Goal: Task Accomplishment & Management: Use online tool/utility

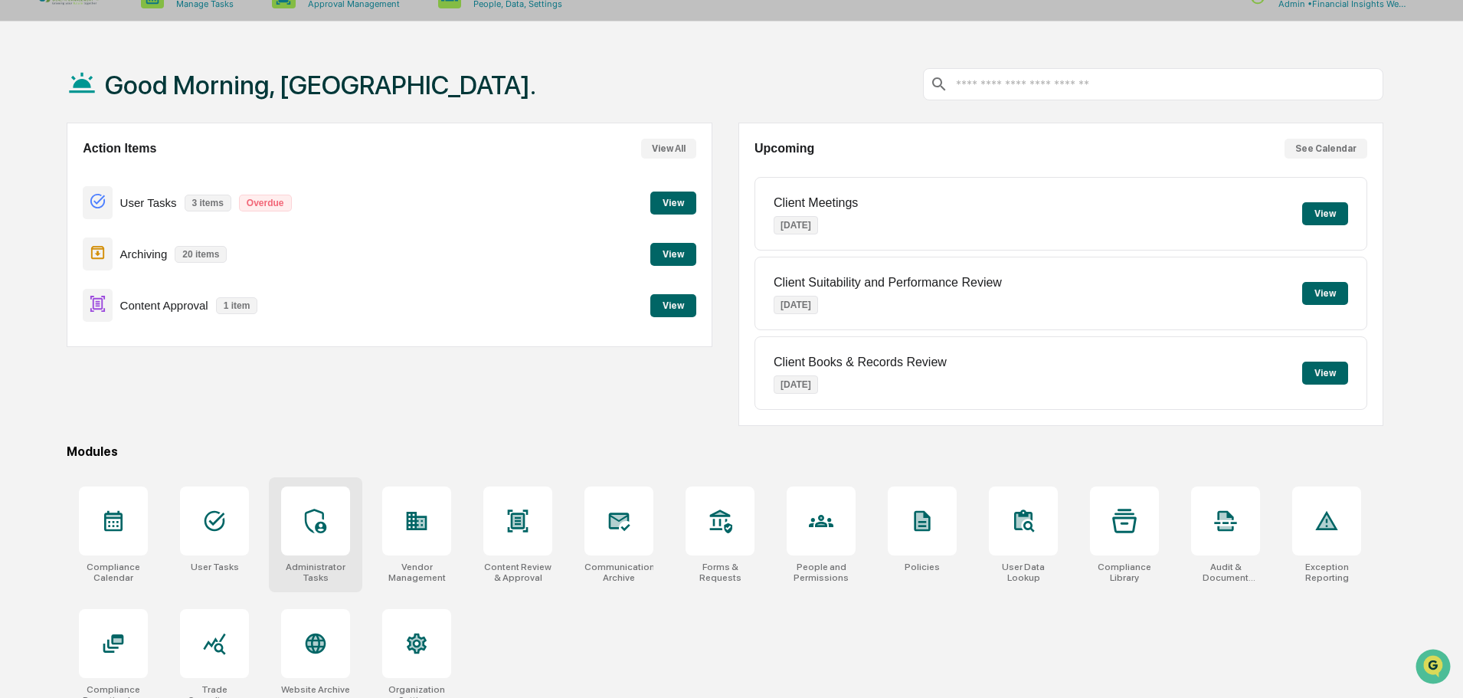
scroll to position [73, 0]
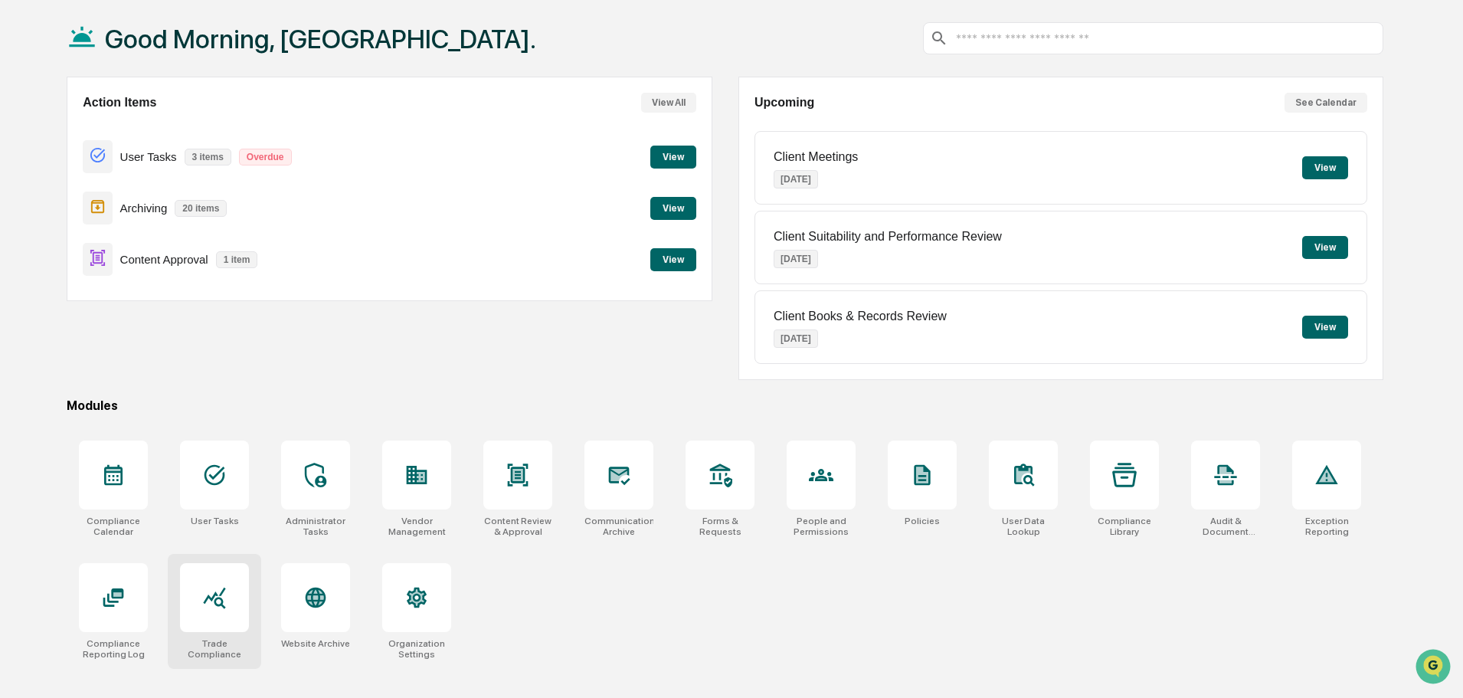
click at [228, 614] on div at bounding box center [214, 597] width 69 height 69
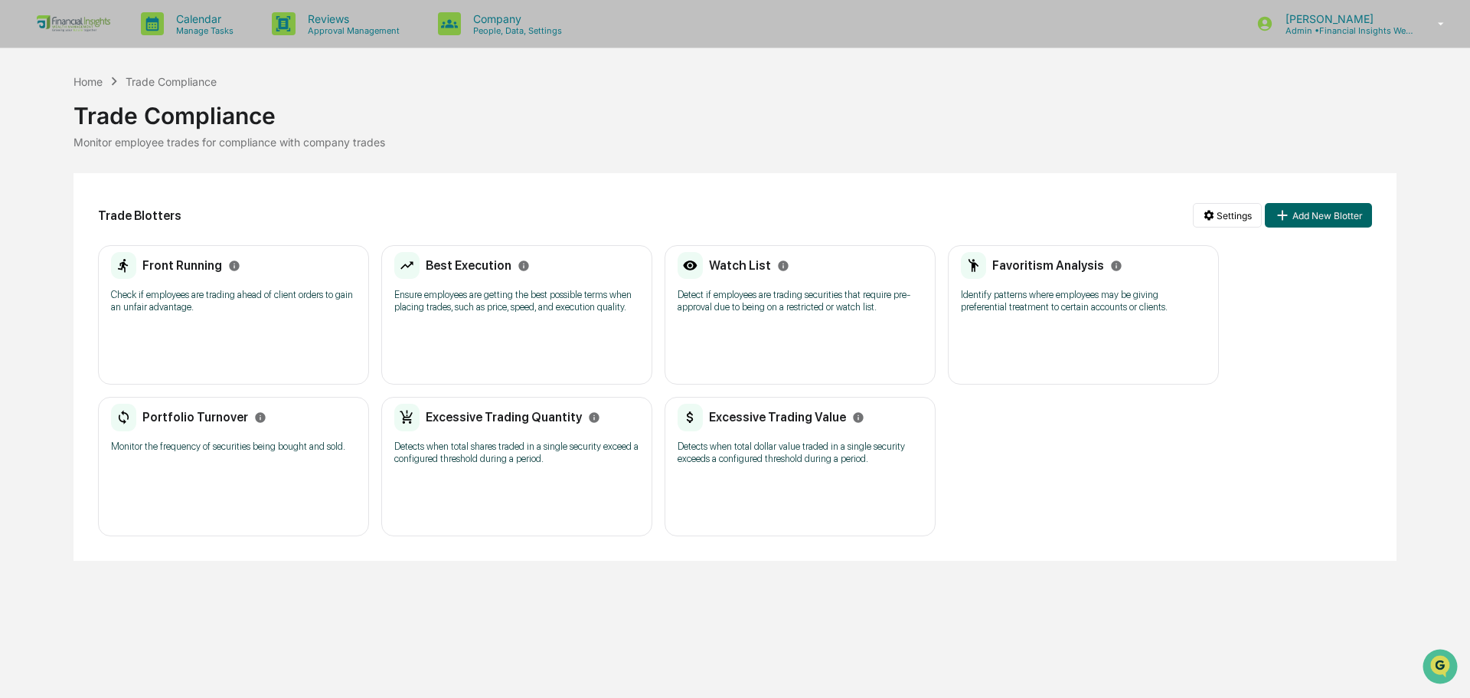
click at [168, 287] on div "Front Running Check if employees are trading ahead of client orders to gain an …" at bounding box center [233, 287] width 245 height 71
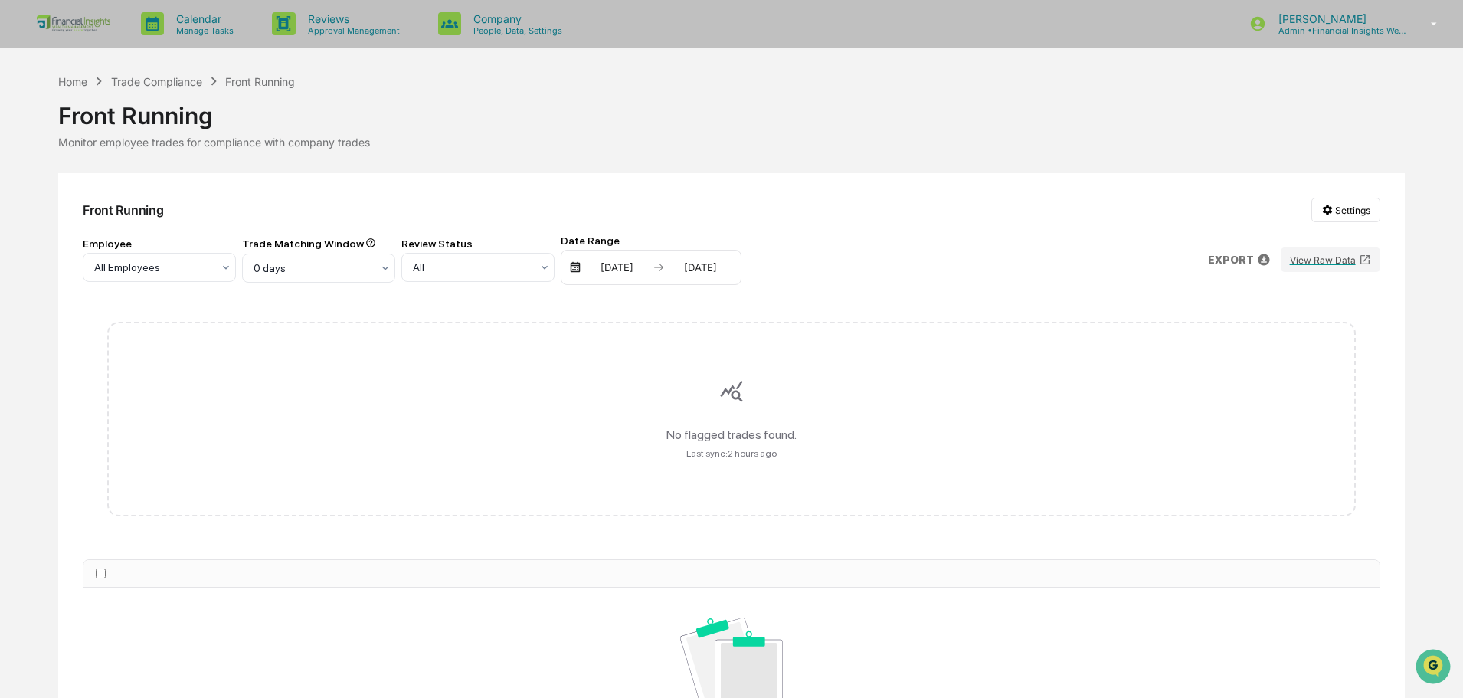
click at [130, 76] on div "Trade Compliance" at bounding box center [156, 81] width 91 height 13
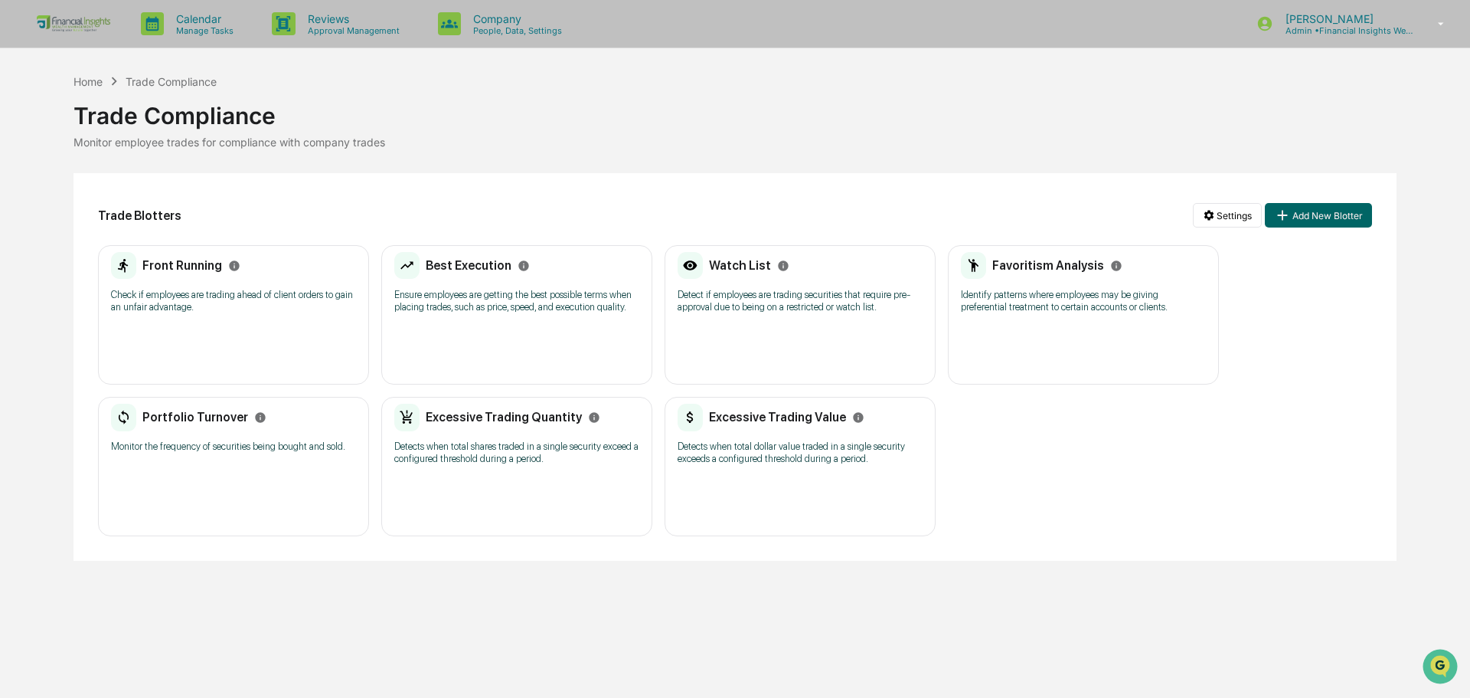
click at [447, 299] on p "Ensure employees are getting the best possible terms when placing trades, such …" at bounding box center [516, 301] width 245 height 25
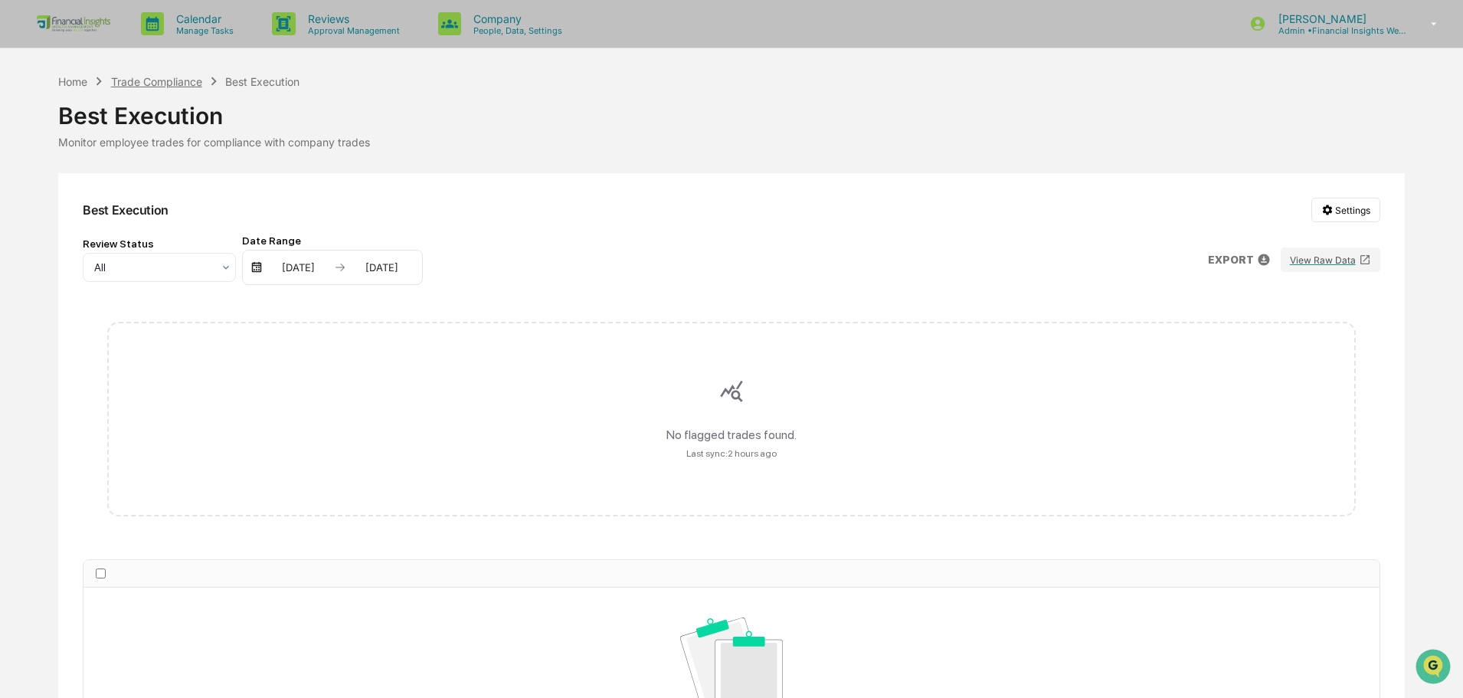
click at [169, 86] on div "Trade Compliance" at bounding box center [156, 81] width 91 height 13
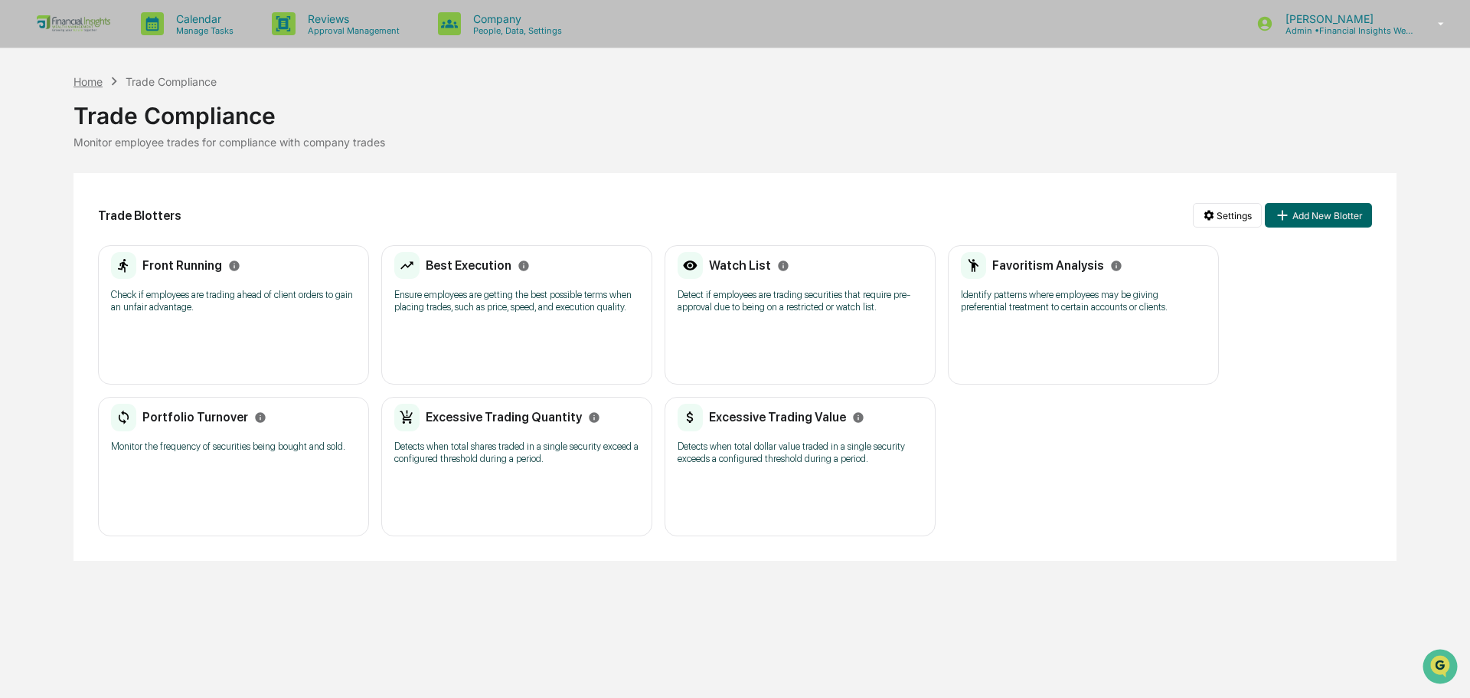
click at [84, 78] on div "Home" at bounding box center [88, 81] width 29 height 13
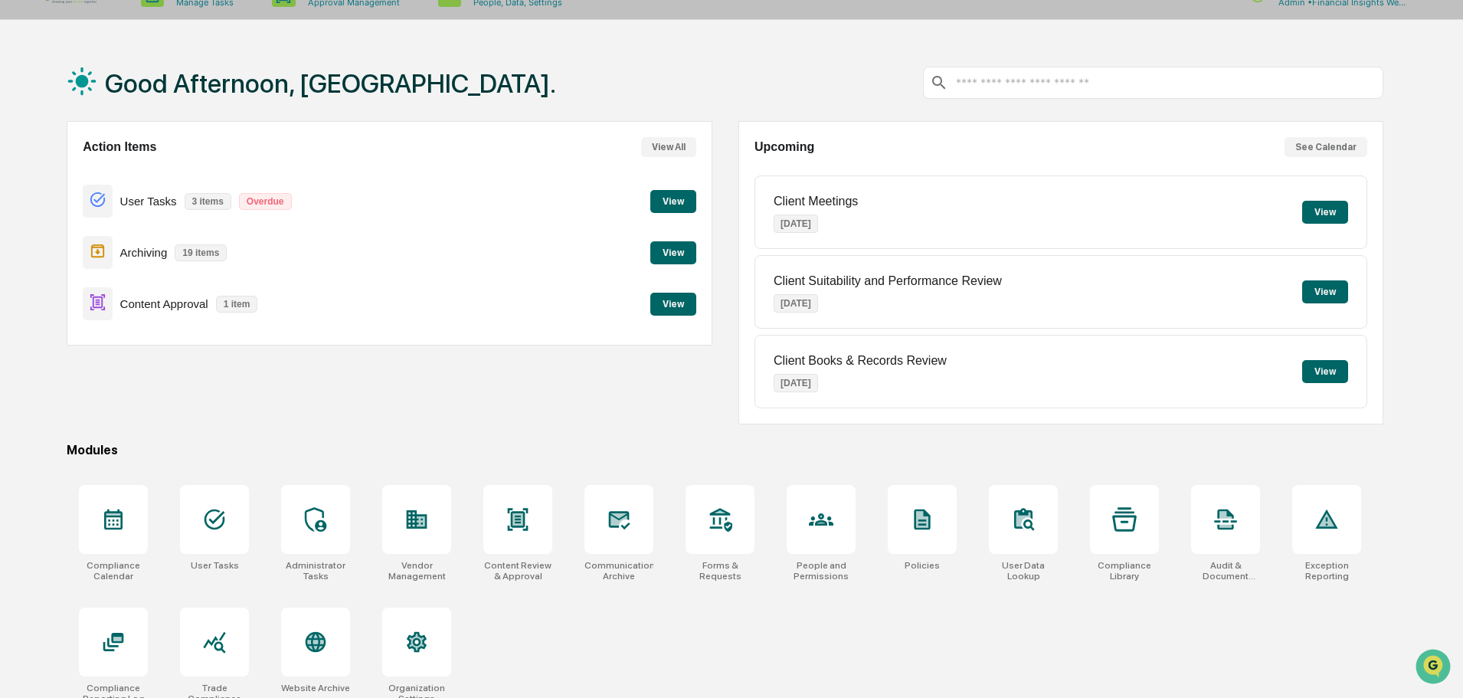
scroll to position [73, 0]
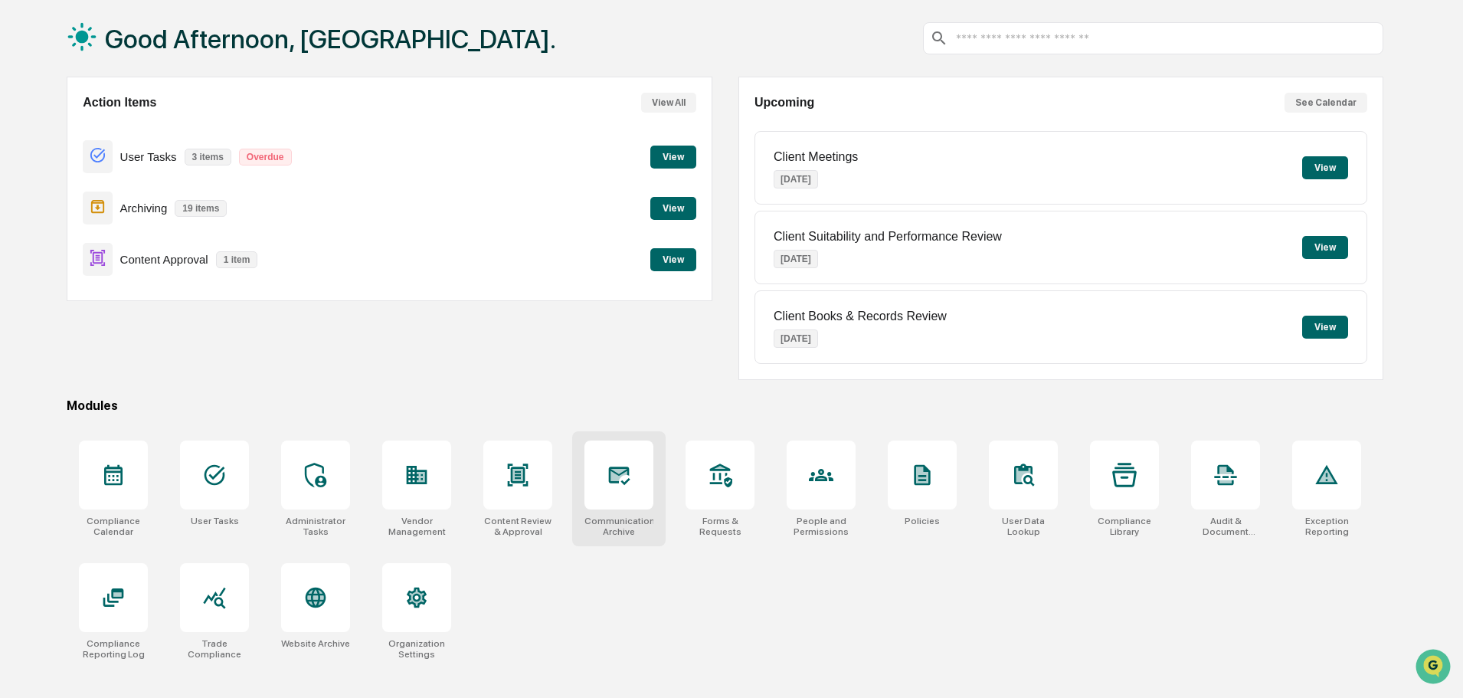
click at [605, 470] on div at bounding box center [618, 474] width 69 height 69
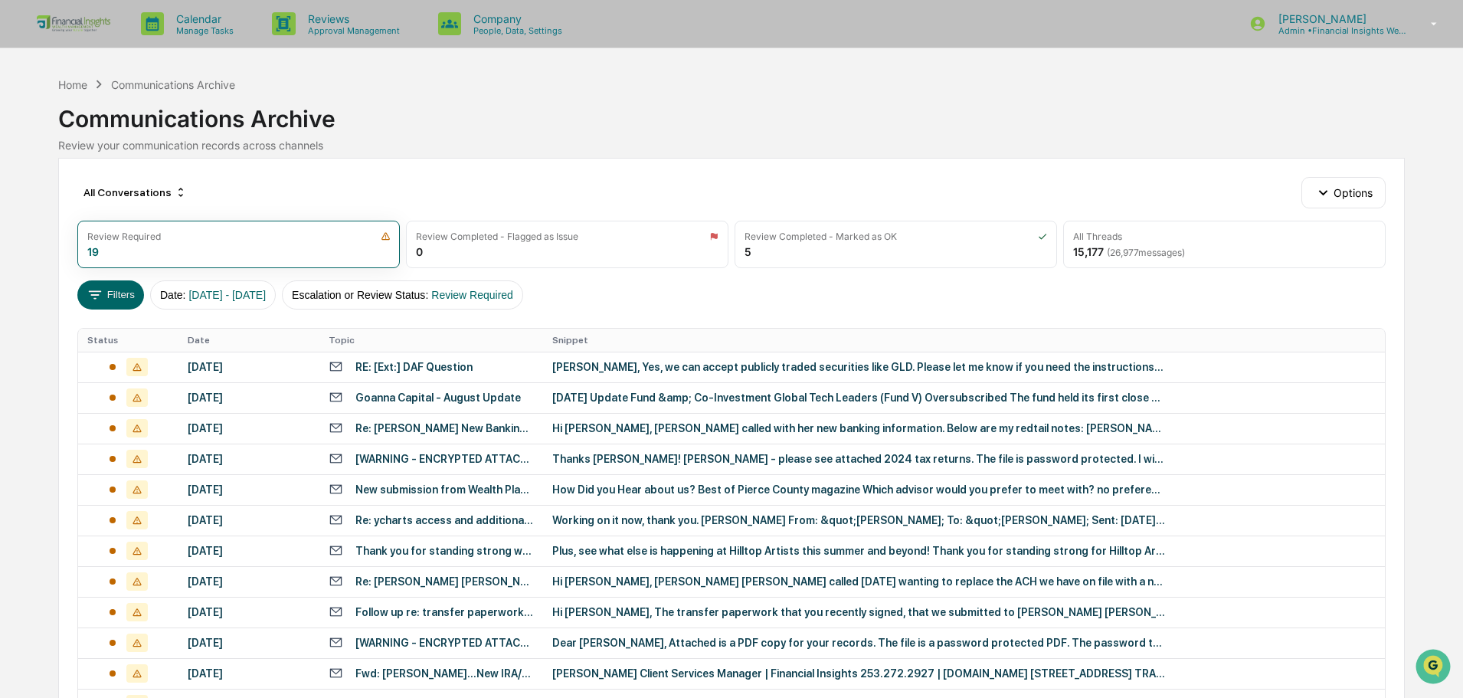
click at [98, 83] on icon at bounding box center [98, 84] width 17 height 17
click at [63, 83] on div "Home" at bounding box center [72, 84] width 29 height 13
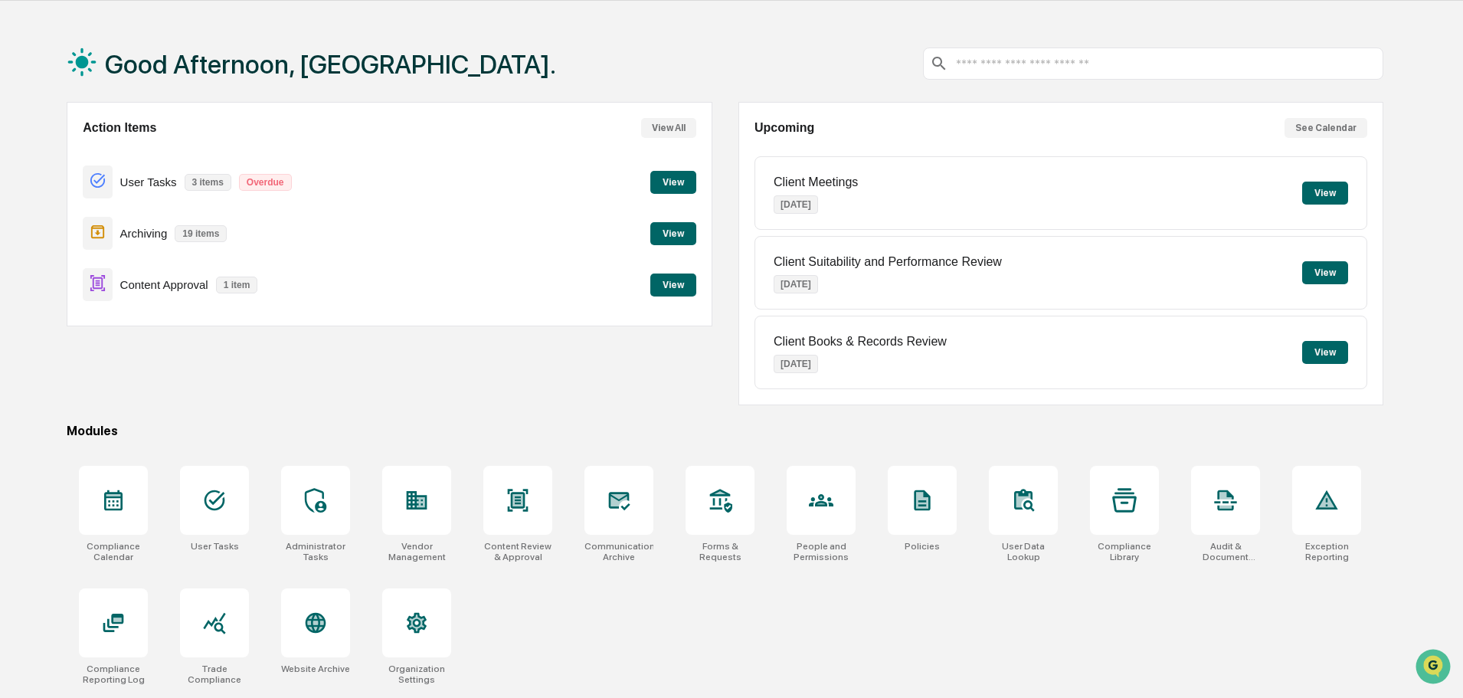
scroll to position [73, 0]
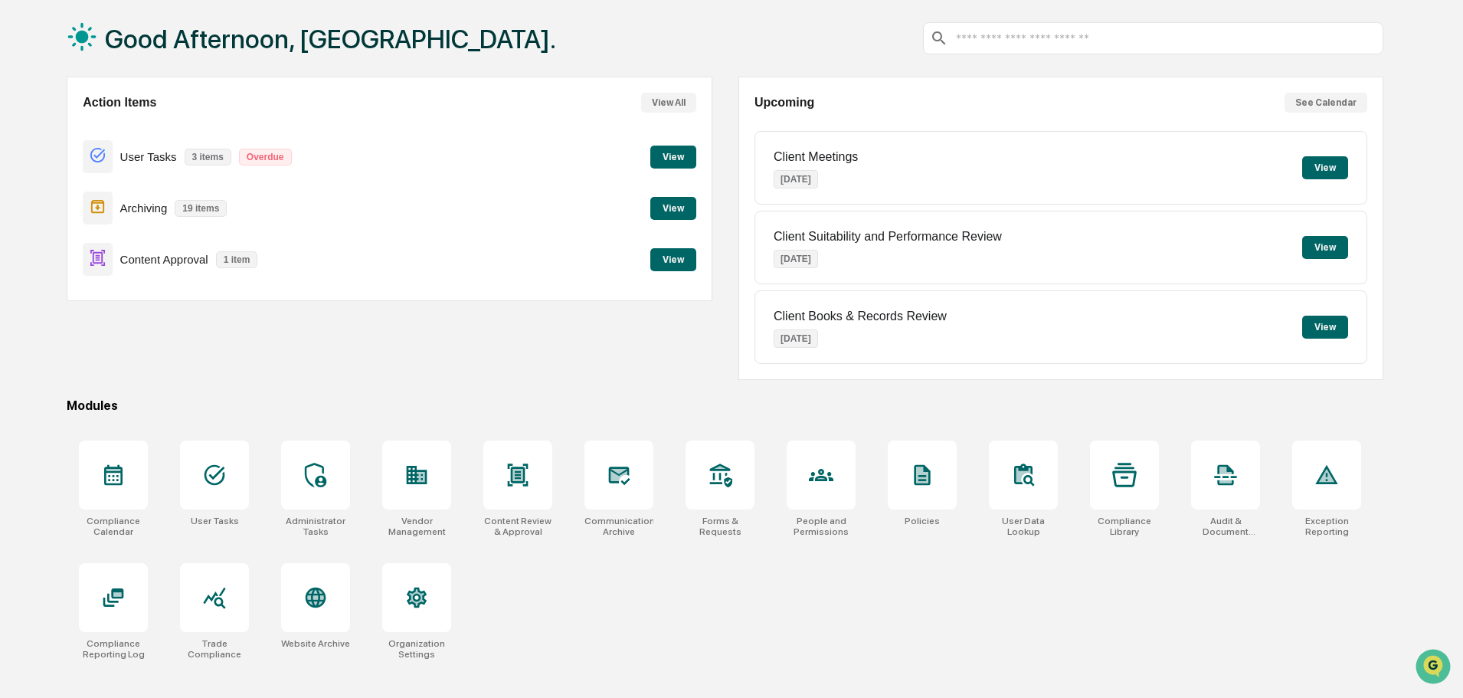
click at [678, 258] on button "View" at bounding box center [673, 259] width 46 height 23
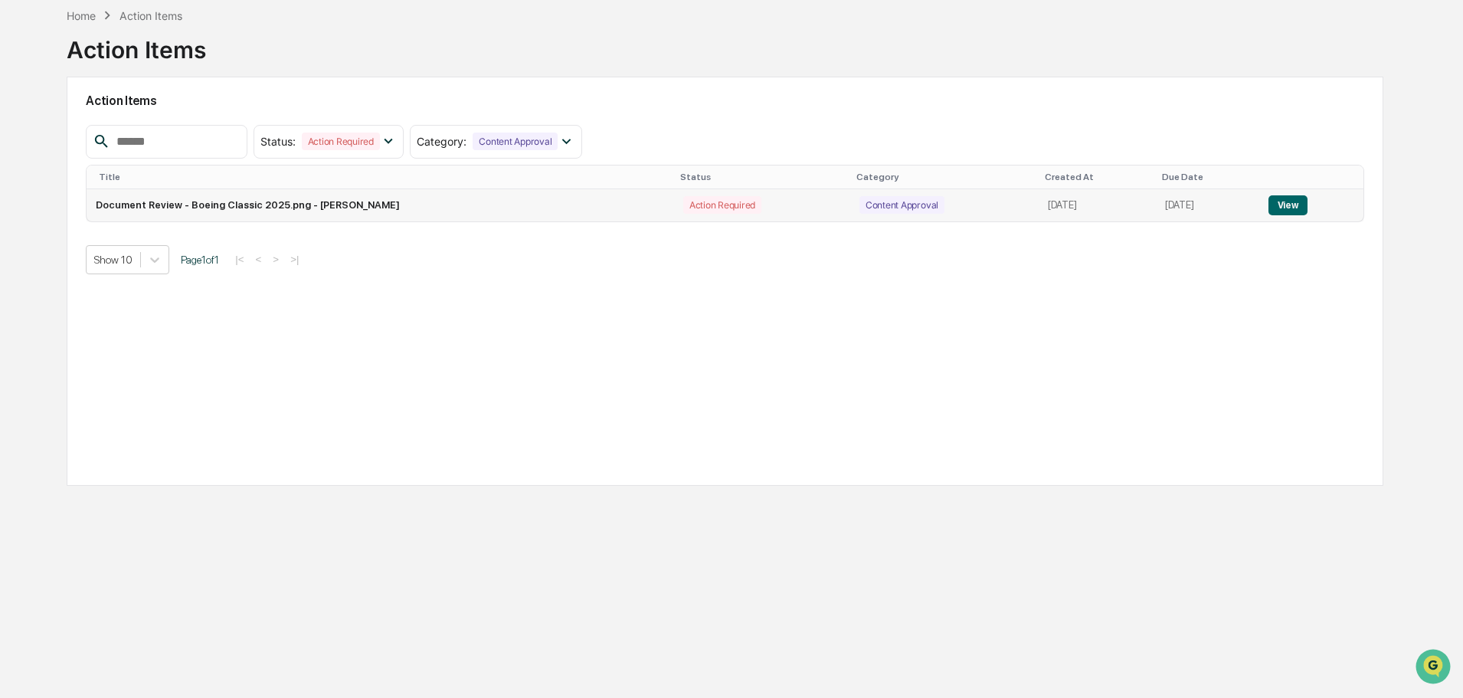
click at [1274, 198] on button "View" at bounding box center [1287, 205] width 39 height 20
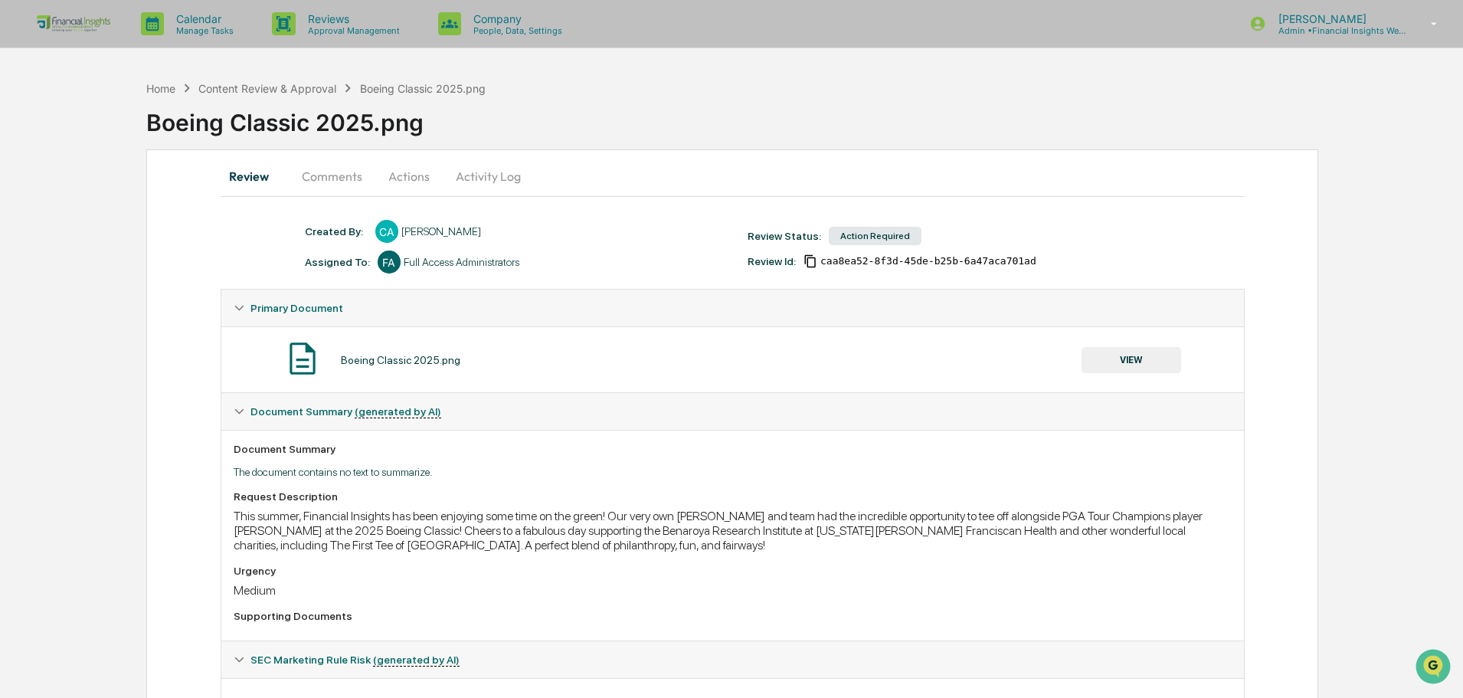
click at [1120, 366] on button "VIEW" at bounding box center [1131, 360] width 100 height 26
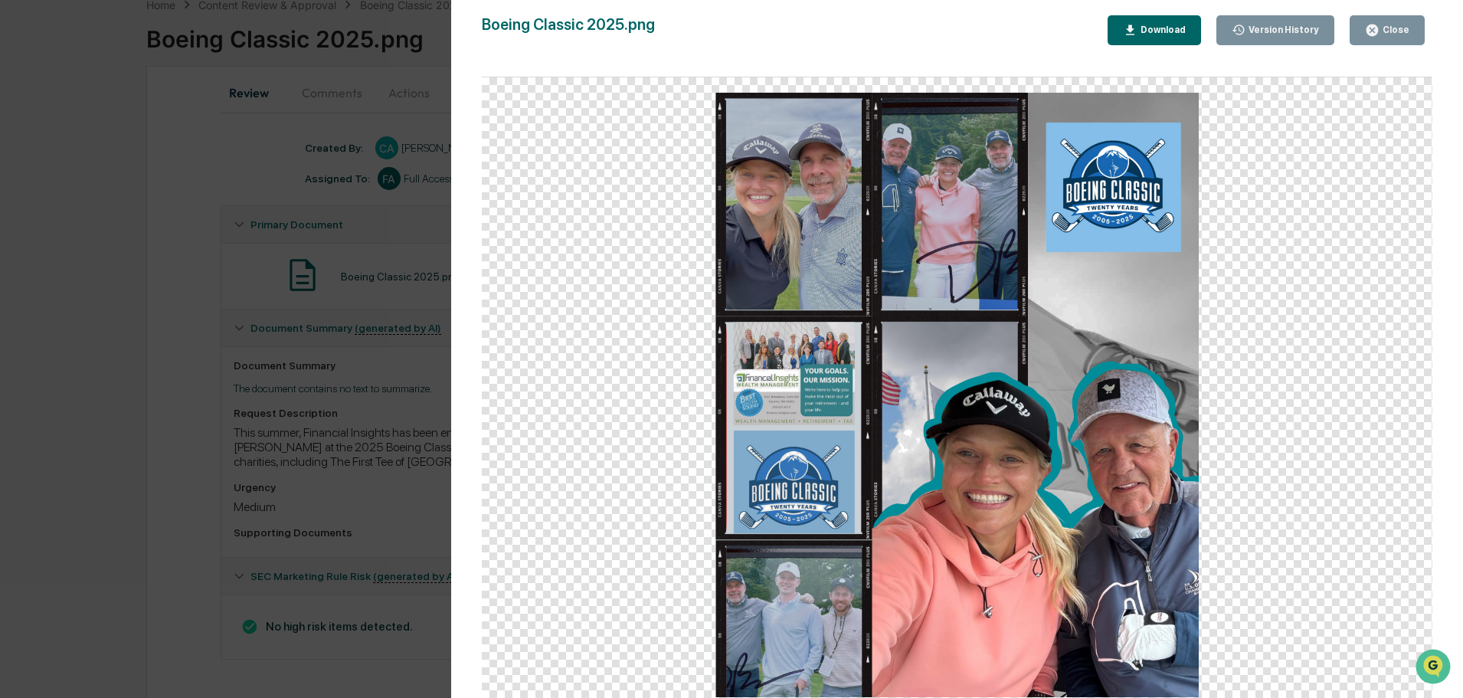
scroll to position [84, 0]
click at [1416, 18] on button "Close" at bounding box center [1386, 30] width 75 height 30
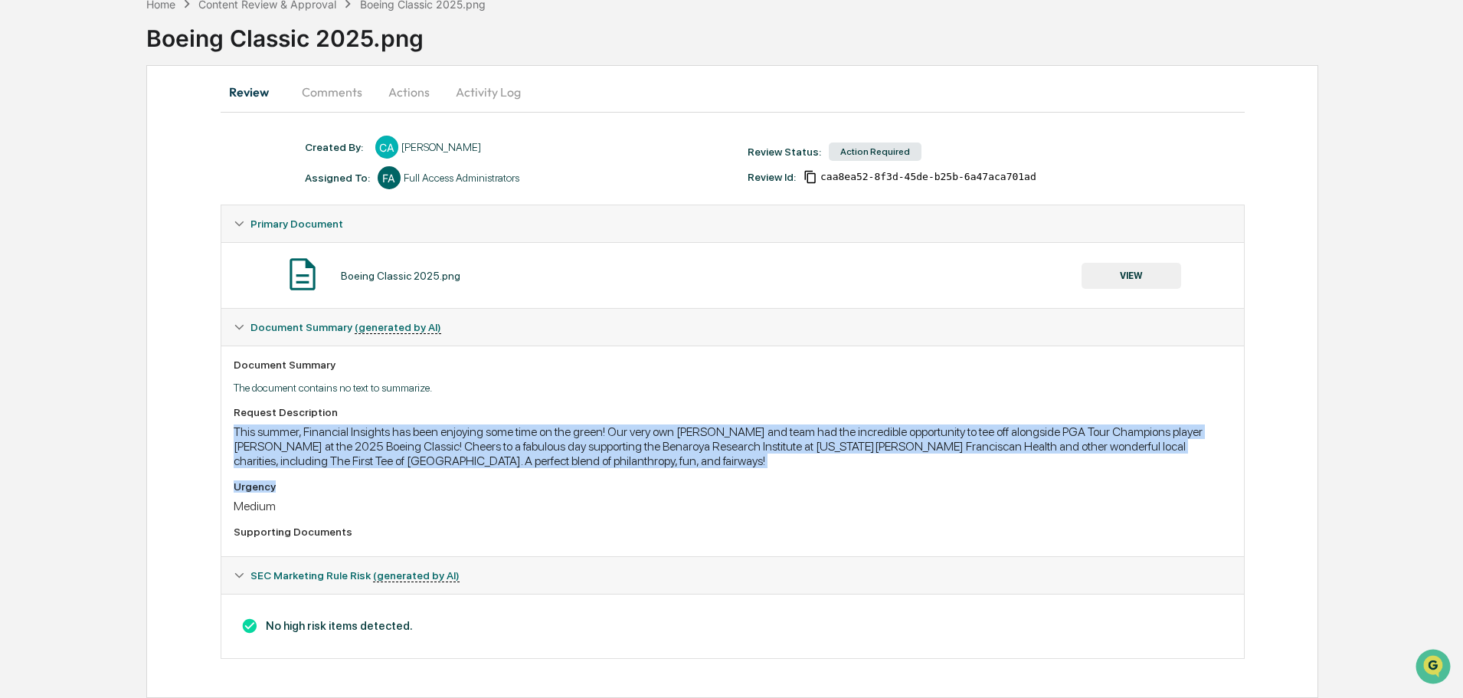
drag, startPoint x: 622, startPoint y: 416, endPoint x: 631, endPoint y: 476, distance: 61.2
click at [631, 476] on div "Request Description This summer, Financial Insights has been enjoying some time…" at bounding box center [733, 475] width 998 height 138
drag, startPoint x: 643, startPoint y: 476, endPoint x: 219, endPoint y: 411, distance: 428.6
click at [219, 411] on div "Review Comments Actions Activity Log Created By: ‎ ‎ CA Cesia Amaya Assigned To…" at bounding box center [732, 381] width 1172 height 633
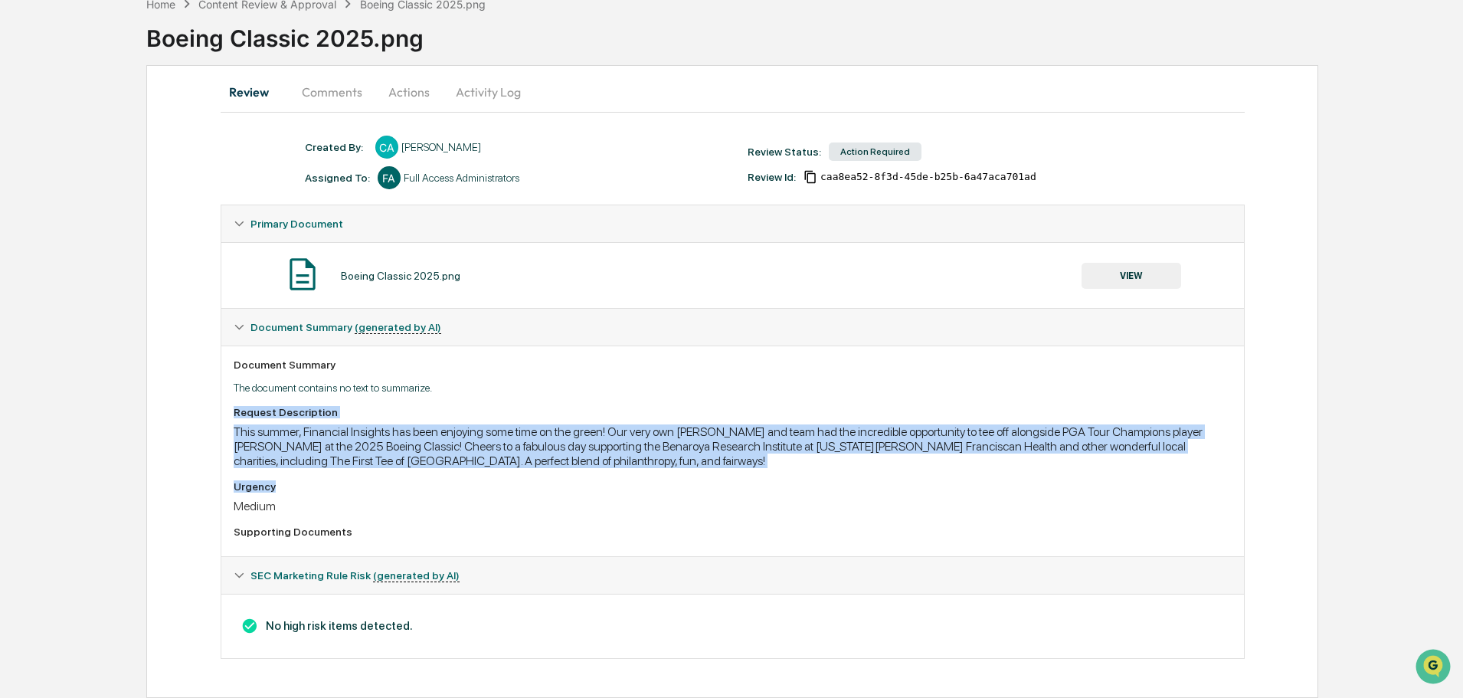
click at [736, 430] on div "This summer, Financial Insights has been enjoying some time on the green! Our v…" at bounding box center [733, 446] width 998 height 44
drag, startPoint x: 705, startPoint y: 461, endPoint x: 681, endPoint y: 478, distance: 29.7
click at [703, 461] on div "This summer, Financial Insights has been enjoying some time on the green! Our v…" at bounding box center [733, 446] width 998 height 44
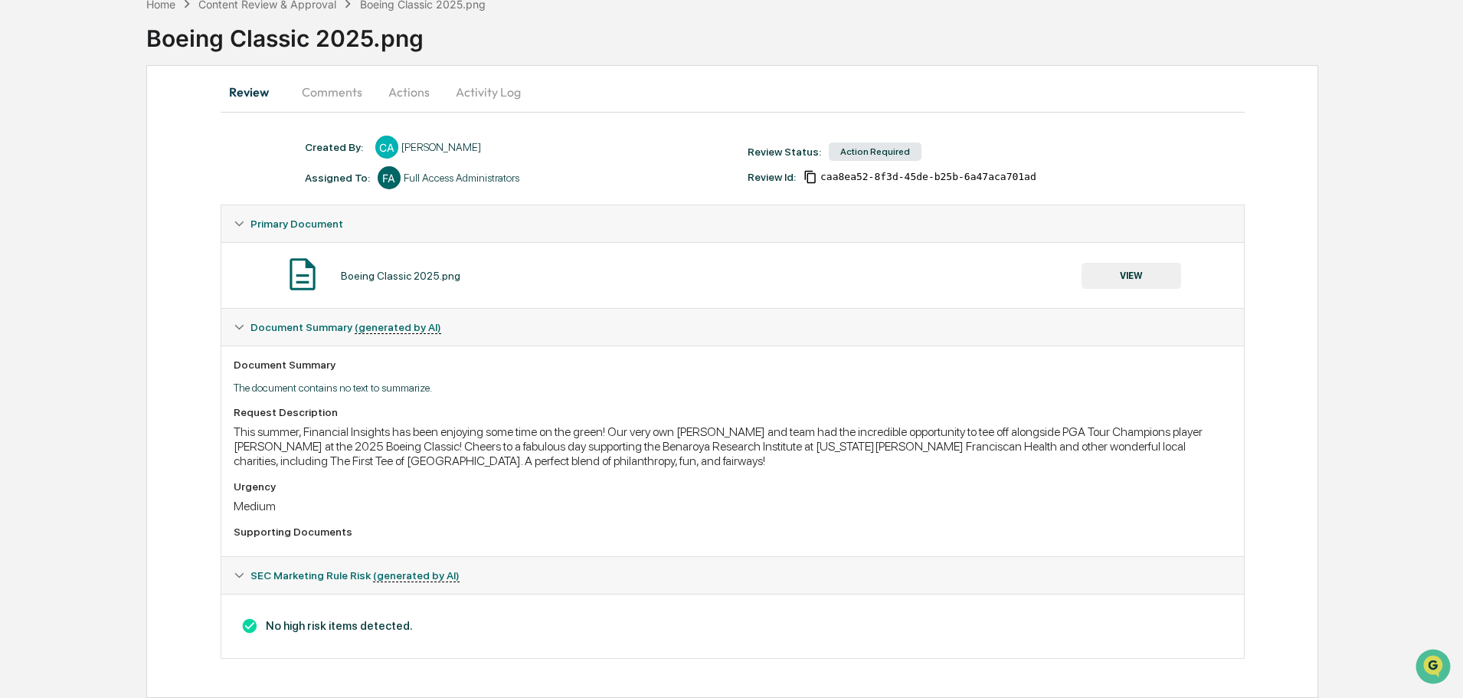
click at [654, 494] on div "Urgency Medium" at bounding box center [733, 496] width 998 height 33
click at [348, 87] on button "Comments" at bounding box center [332, 92] width 85 height 37
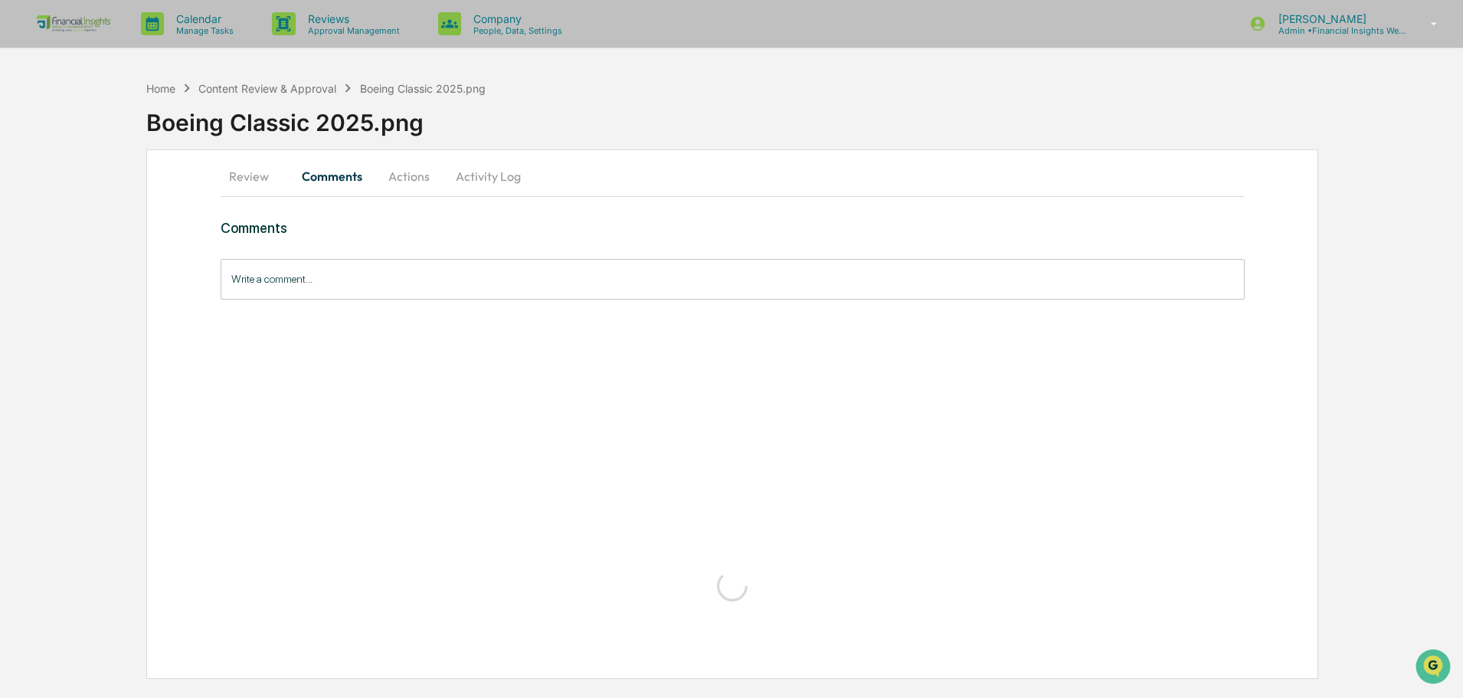
scroll to position [0, 0]
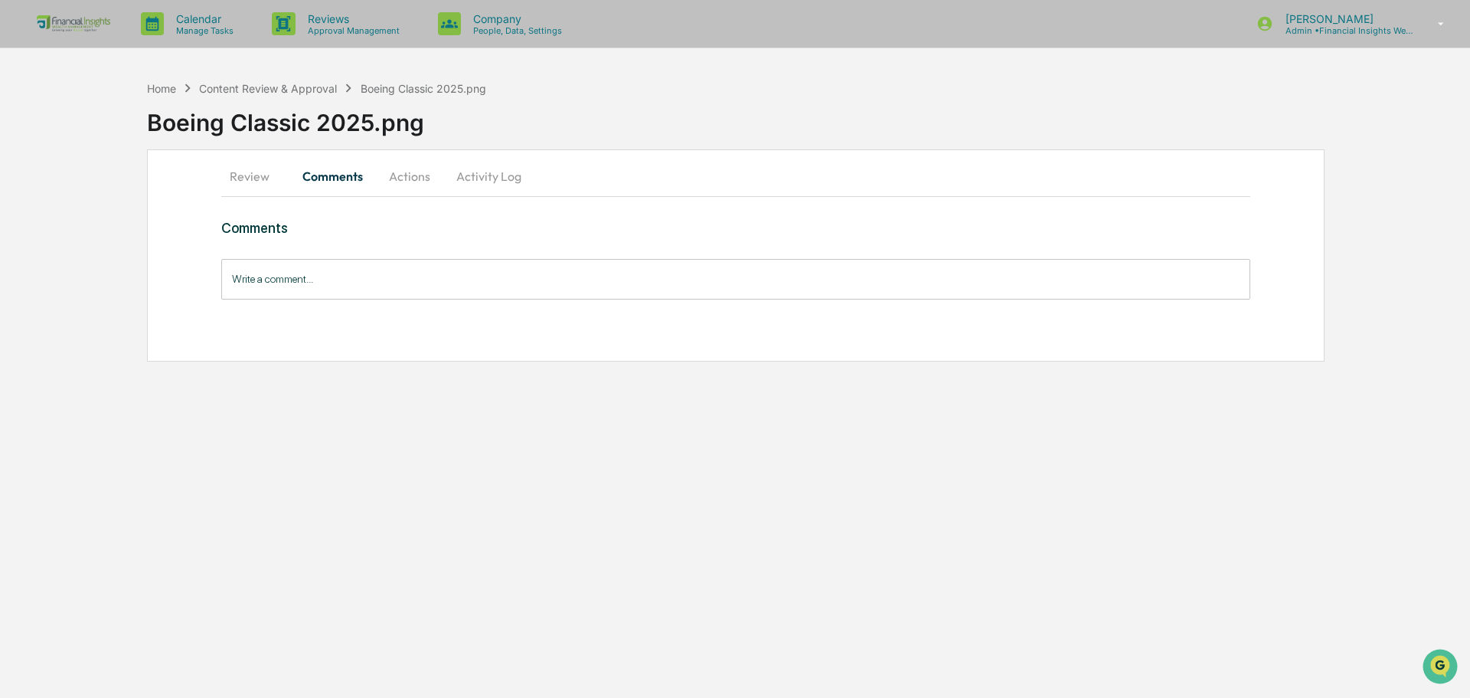
click at [418, 180] on button "Actions" at bounding box center [409, 176] width 69 height 37
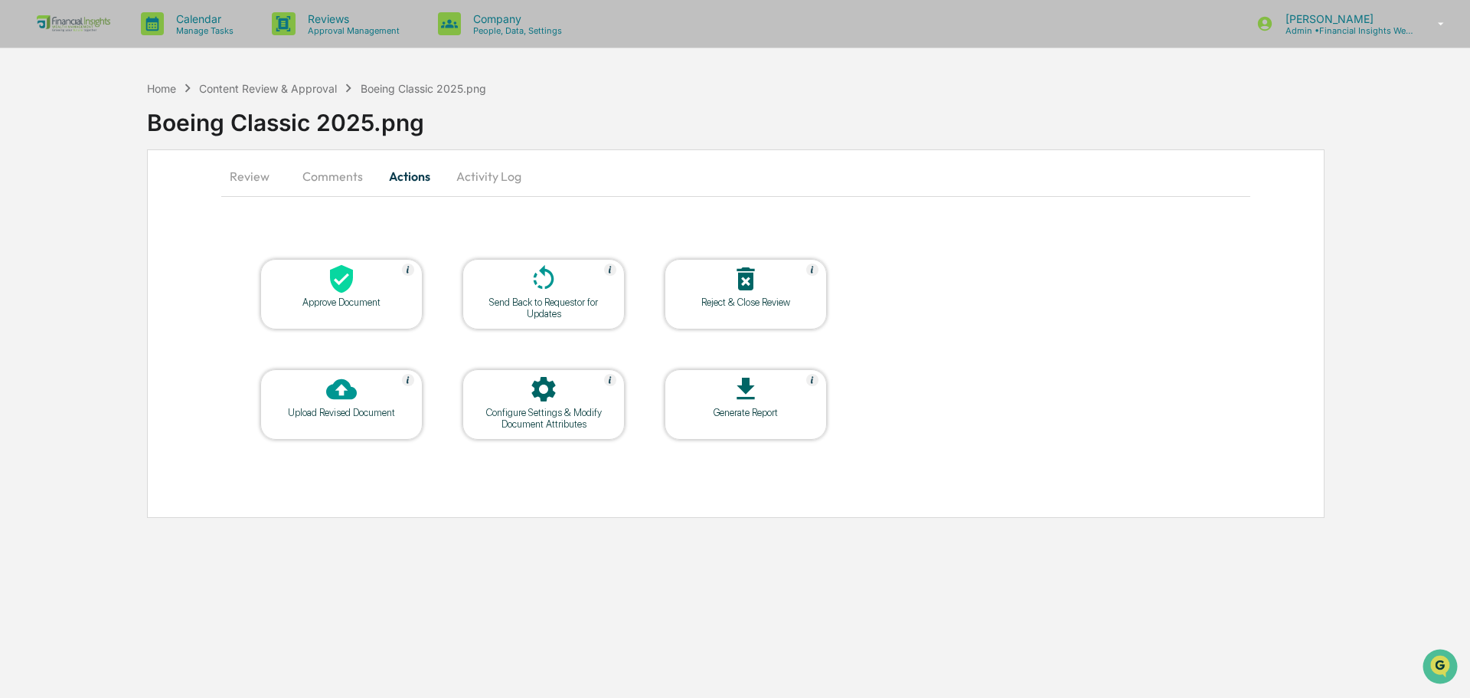
click at [342, 281] on icon at bounding box center [341, 278] width 31 height 31
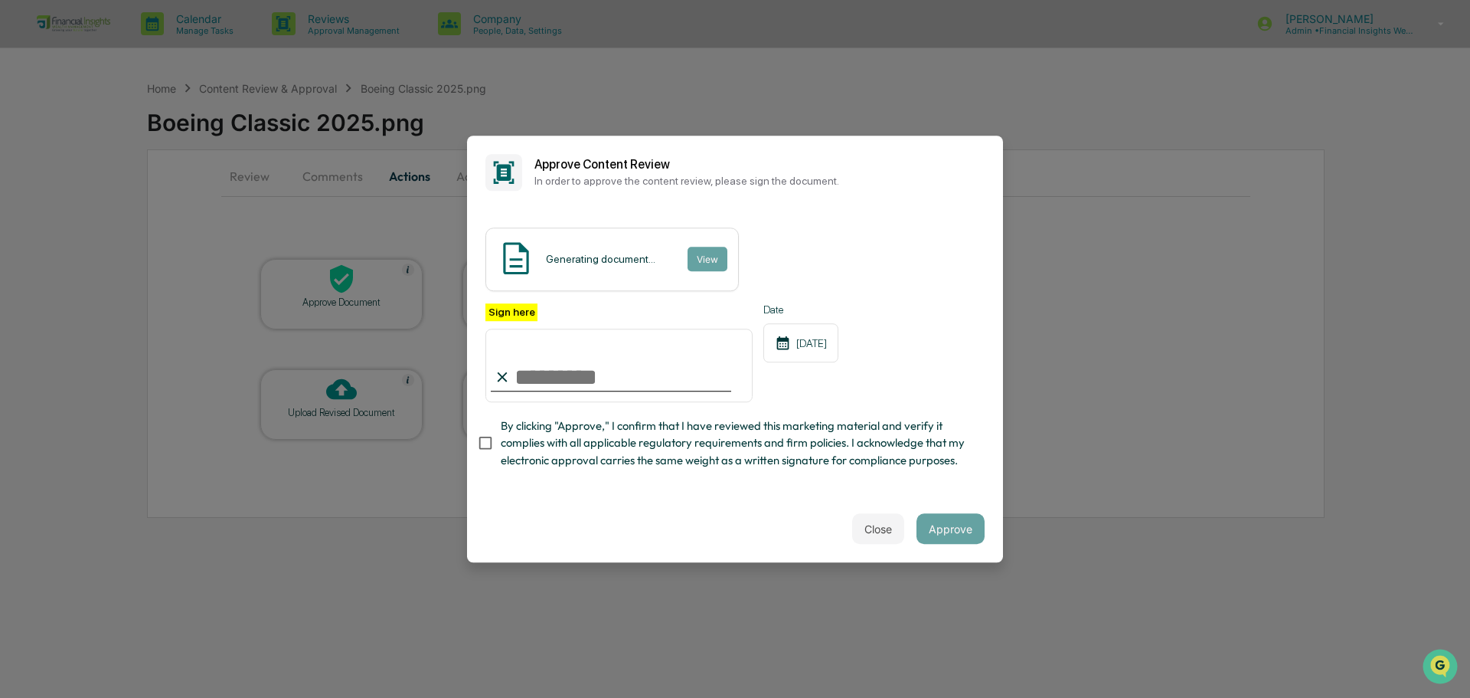
click at [640, 368] on input "Sign here" at bounding box center [619, 366] width 267 height 74
type input "**********"
click at [944, 528] on button "Approve" at bounding box center [951, 528] width 68 height 31
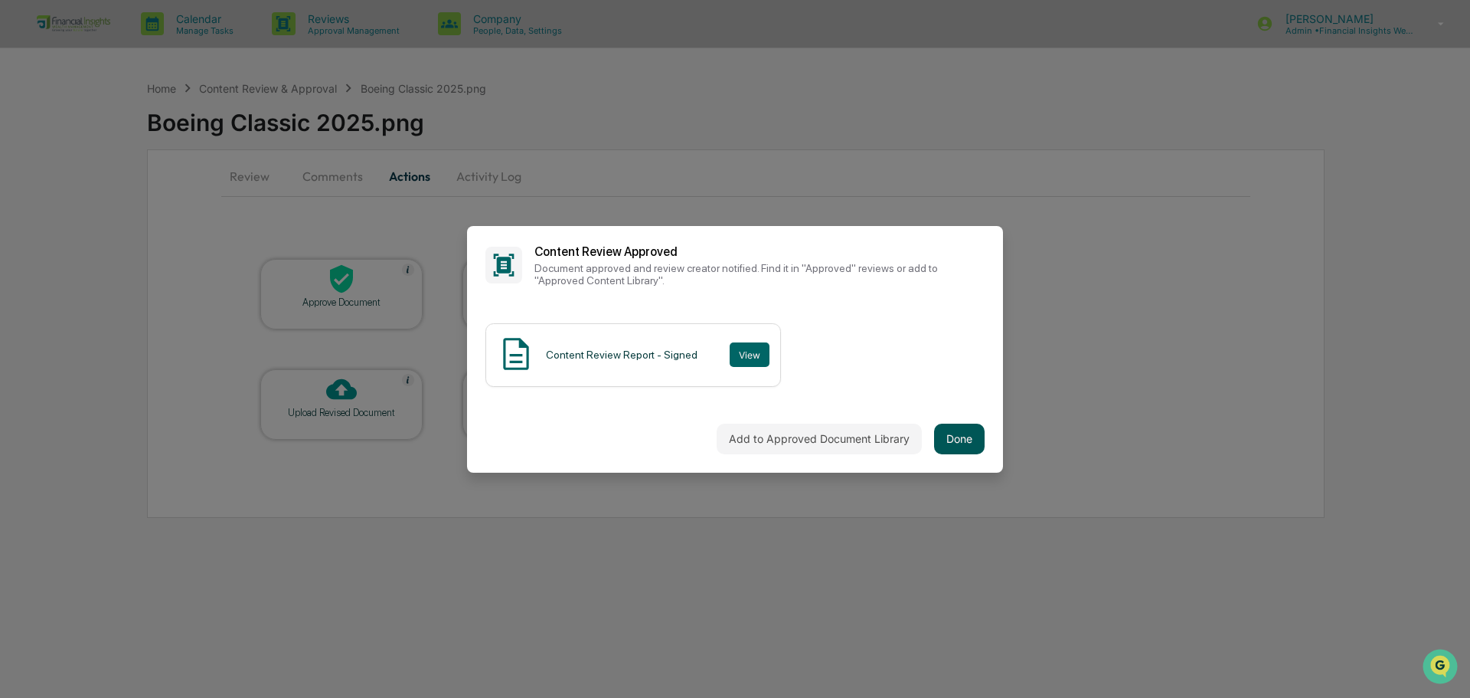
click at [951, 435] on button "Done" at bounding box center [959, 439] width 51 height 31
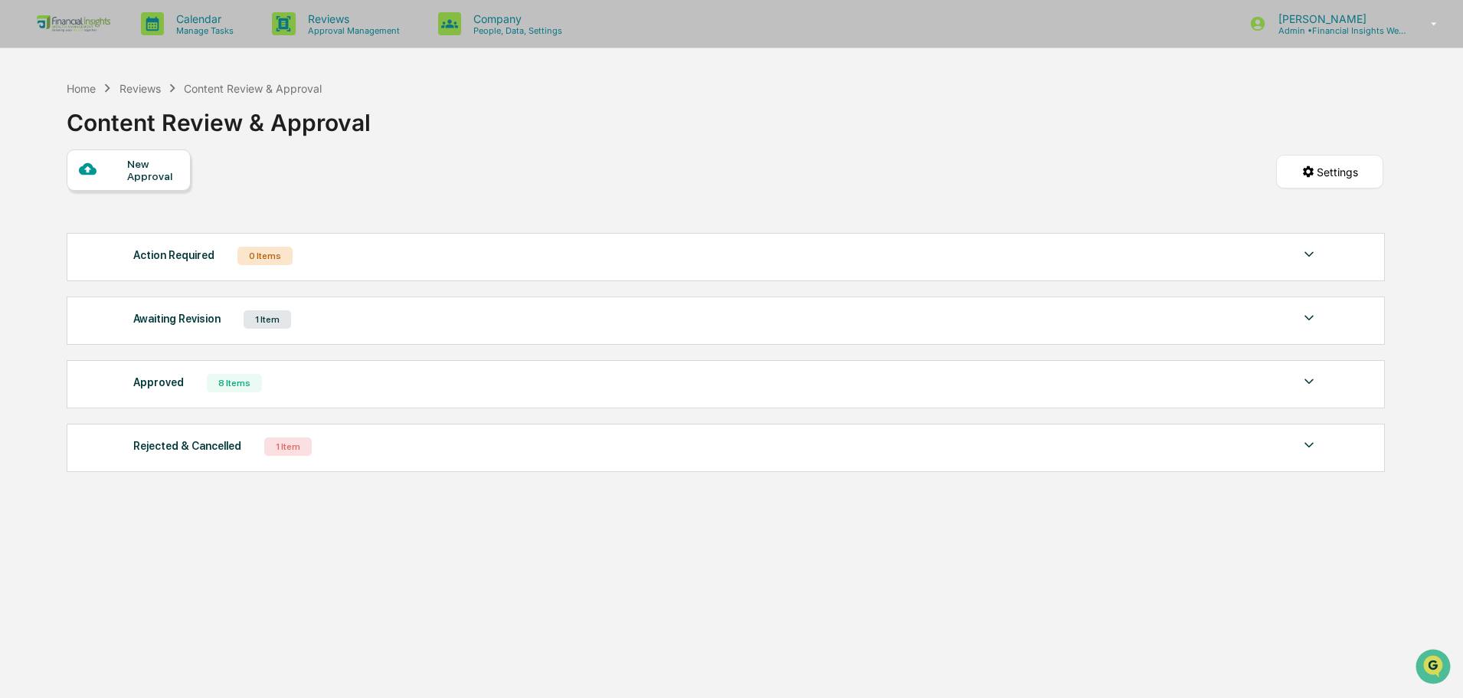
click at [185, 319] on div "Awaiting Revision" at bounding box center [176, 319] width 87 height 20
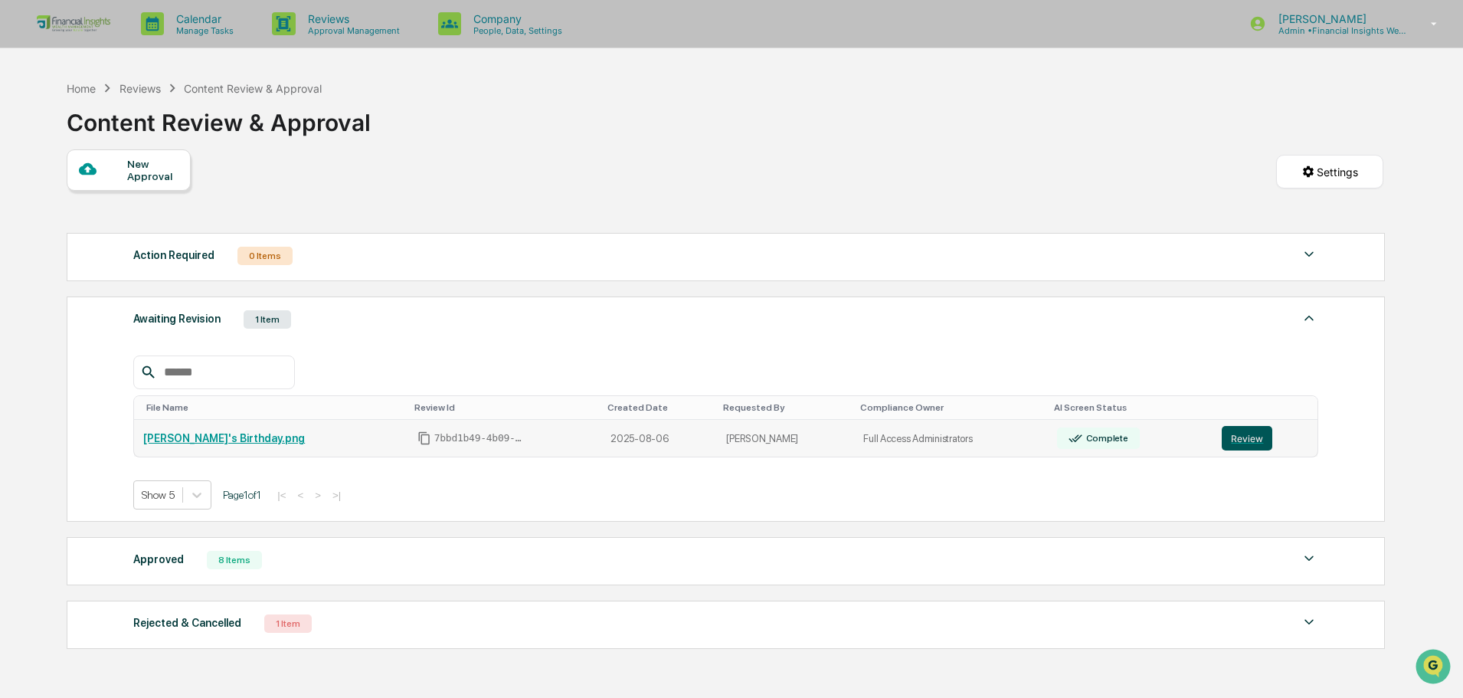
click at [1233, 440] on button "Review" at bounding box center [1247, 438] width 51 height 25
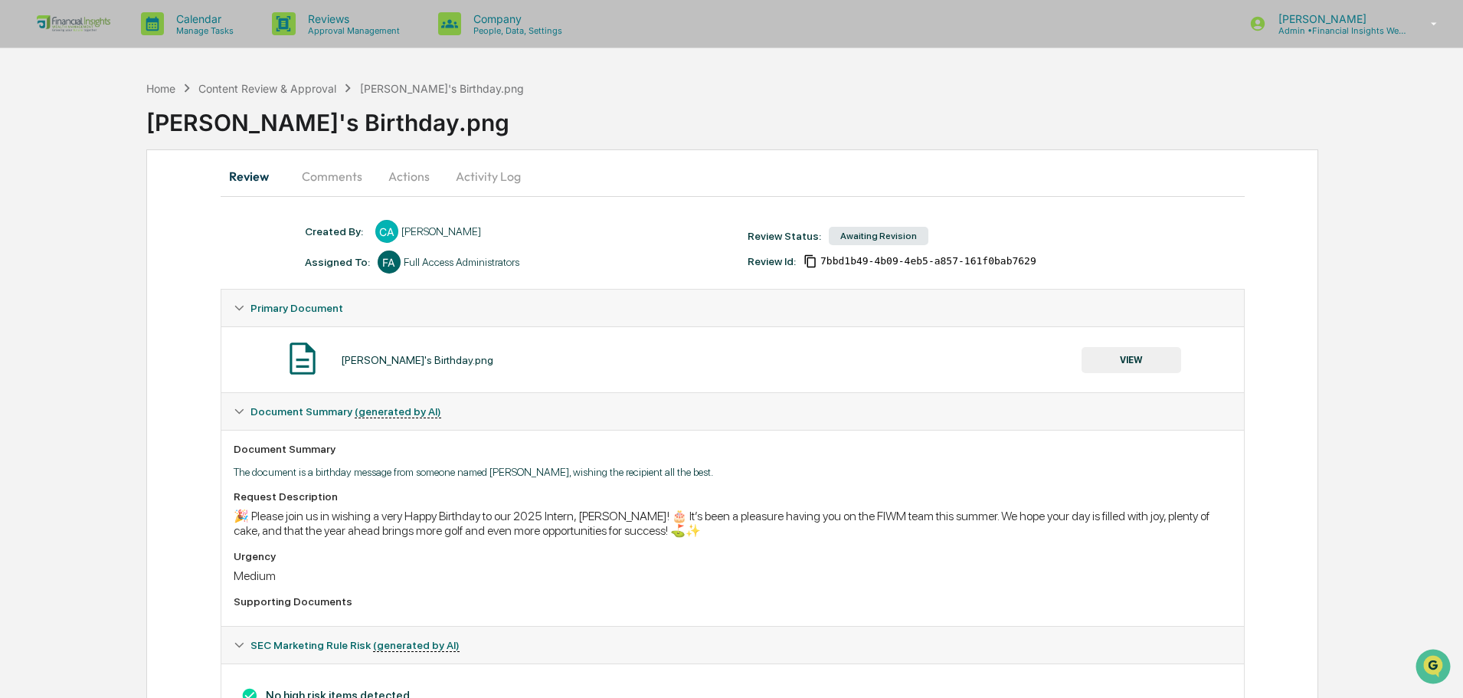
click at [1148, 363] on button "VIEW" at bounding box center [1131, 360] width 100 height 26
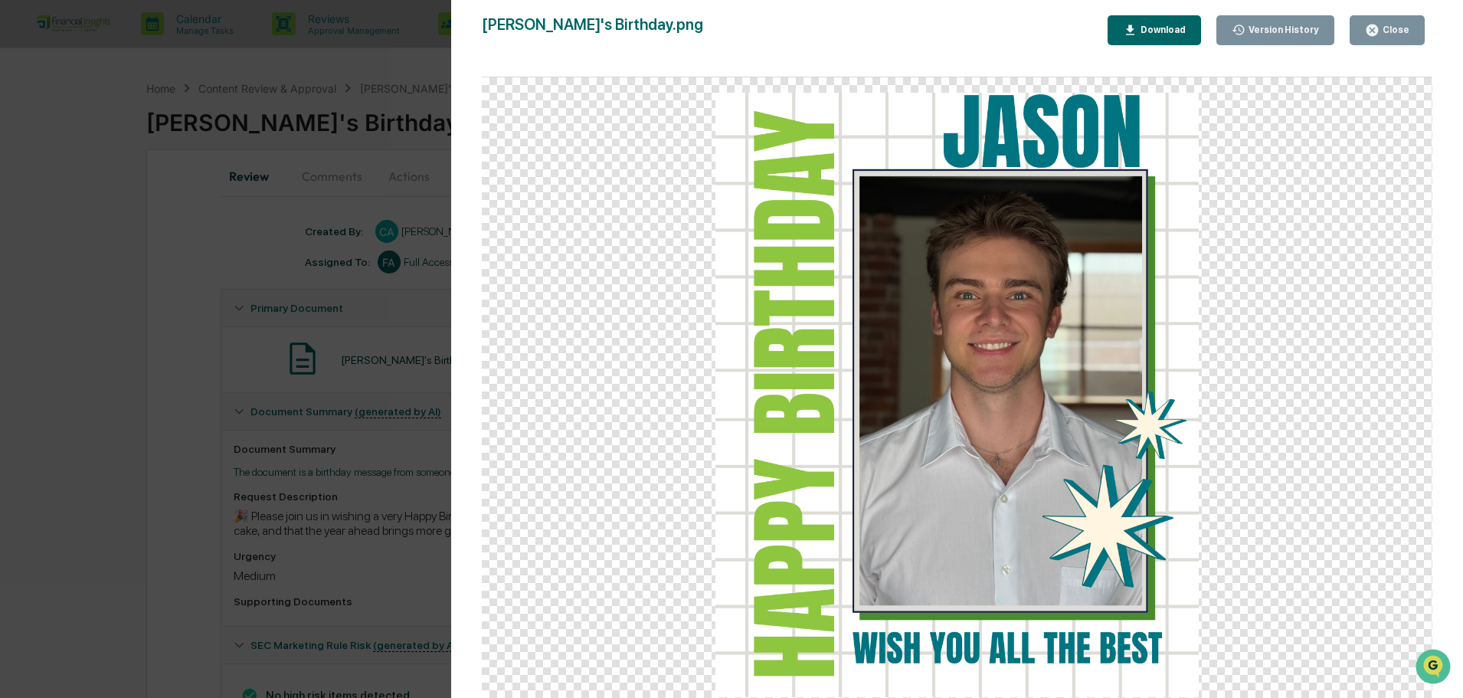
click at [1388, 24] on div "Close" at bounding box center [1387, 30] width 44 height 15
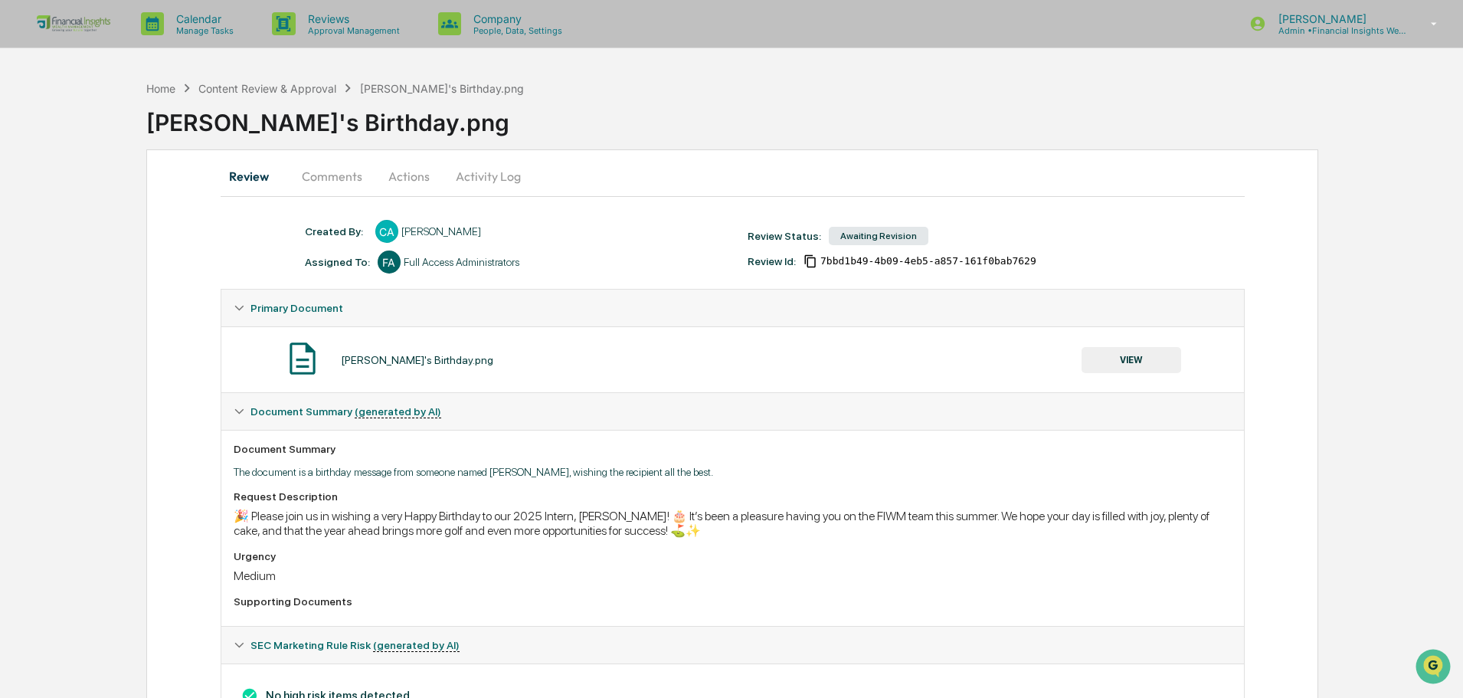
click at [460, 176] on button "Activity Log" at bounding box center [488, 176] width 90 height 37
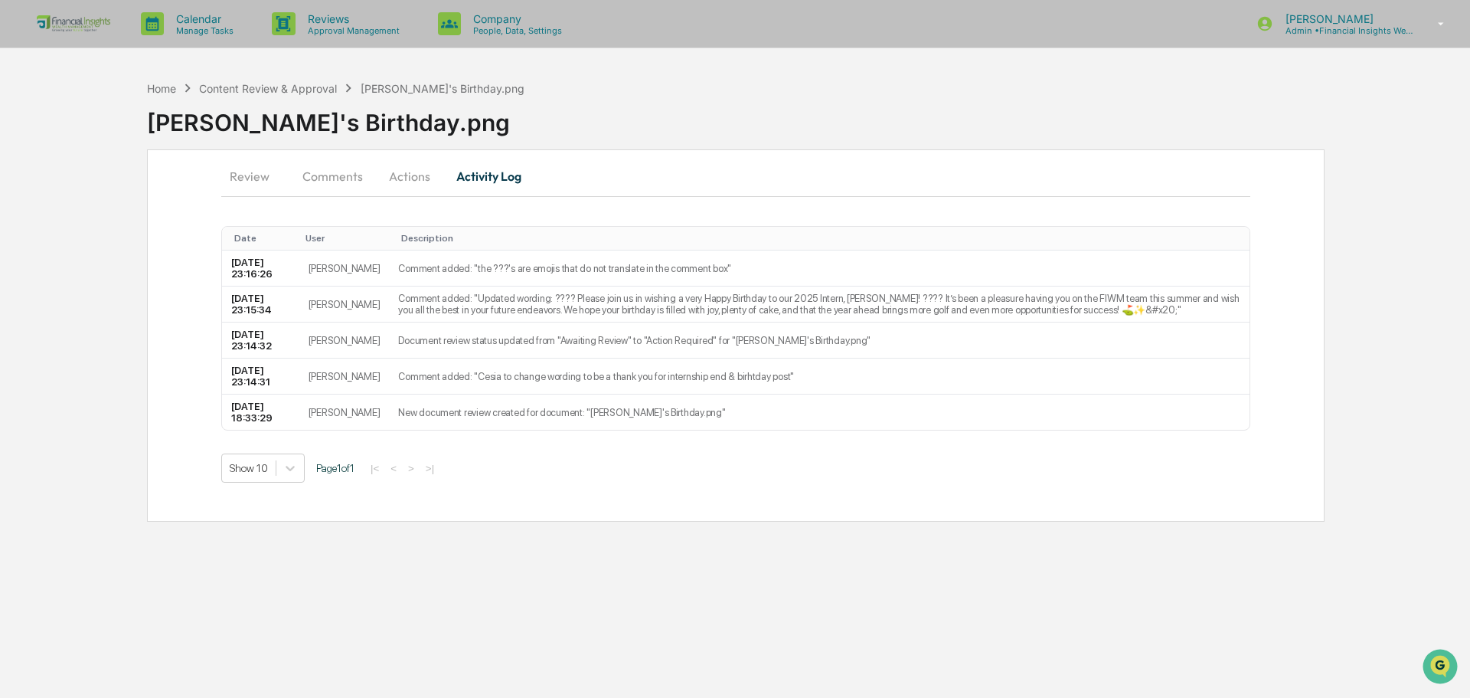
click at [384, 185] on button "Actions" at bounding box center [409, 176] width 69 height 37
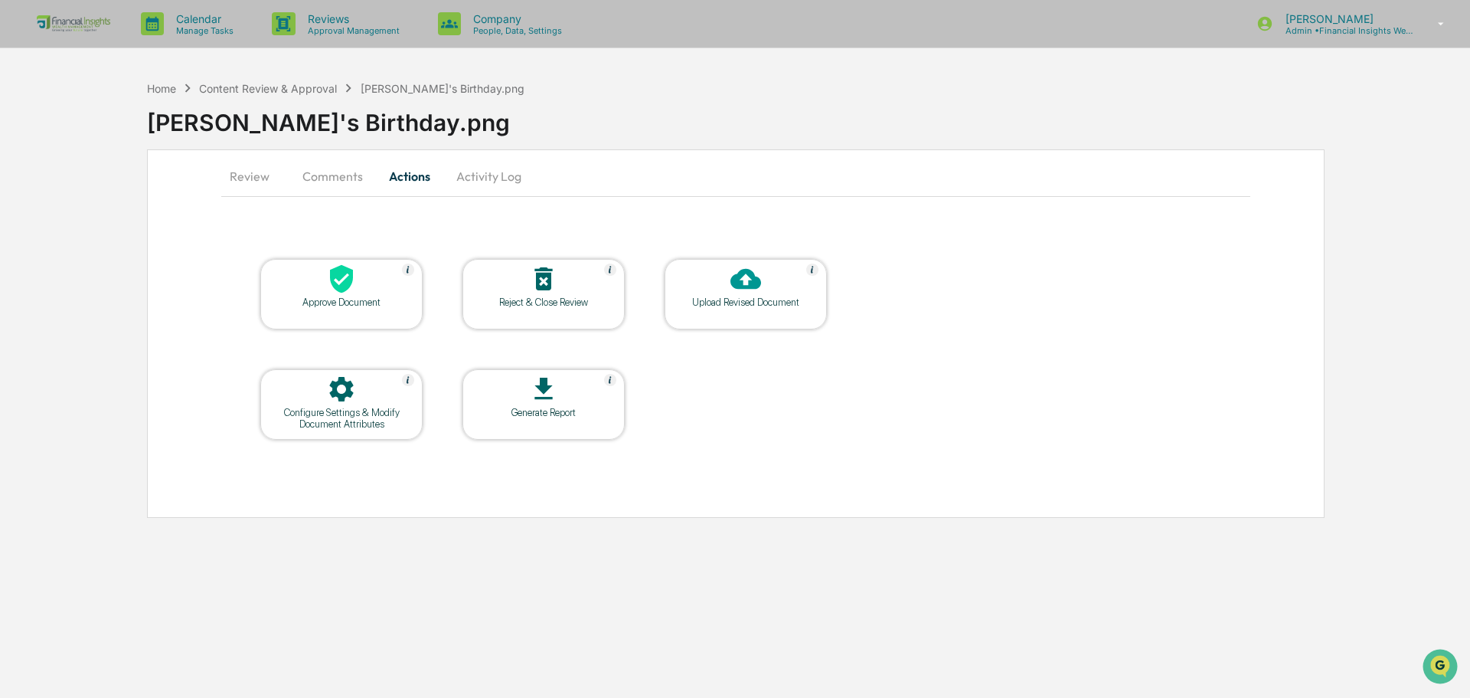
click at [360, 299] on div "Approve Document" at bounding box center [342, 301] width 138 height 11
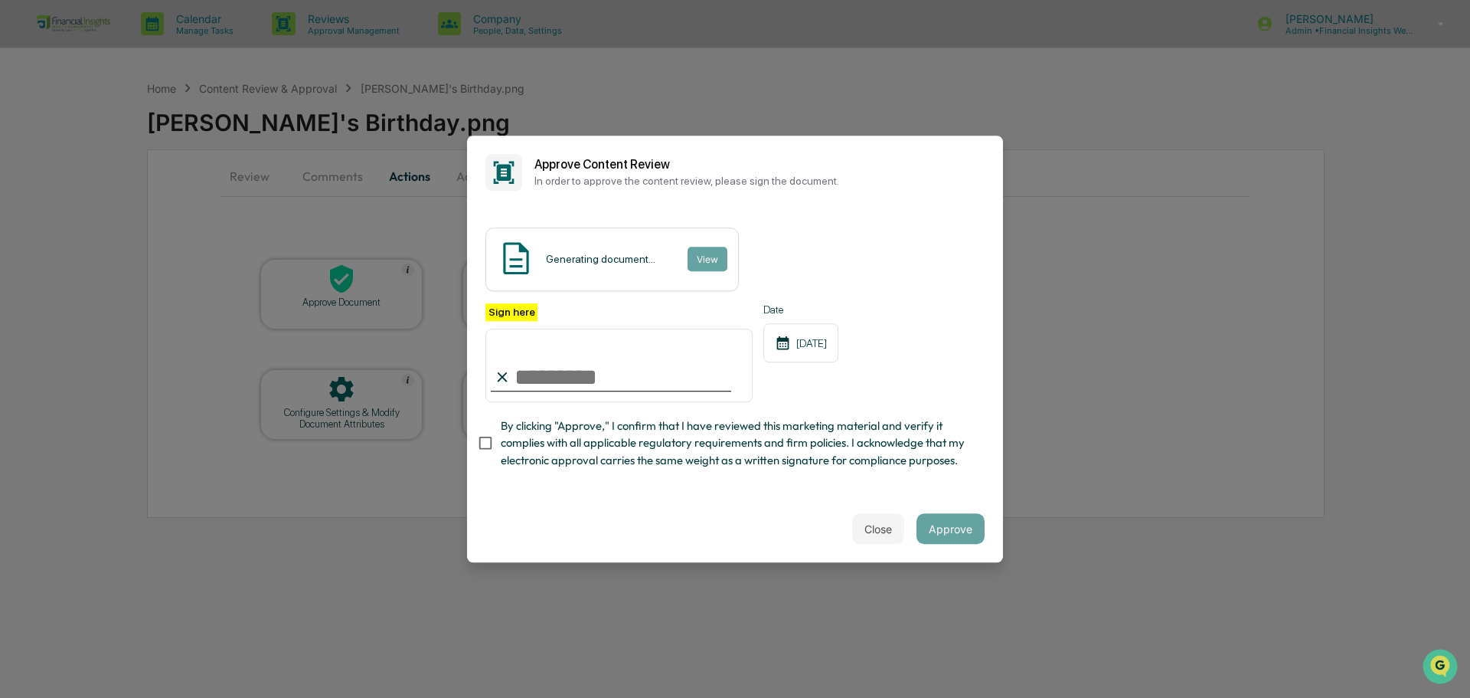
click at [512, 368] on input "Sign here" at bounding box center [619, 366] width 267 height 74
type input "**********"
click at [916, 469] on span "By clicking "Approve," I confirm that I have reviewed this marketing material a…" at bounding box center [737, 442] width 472 height 51
click at [949, 516] on button "Approve" at bounding box center [951, 528] width 68 height 31
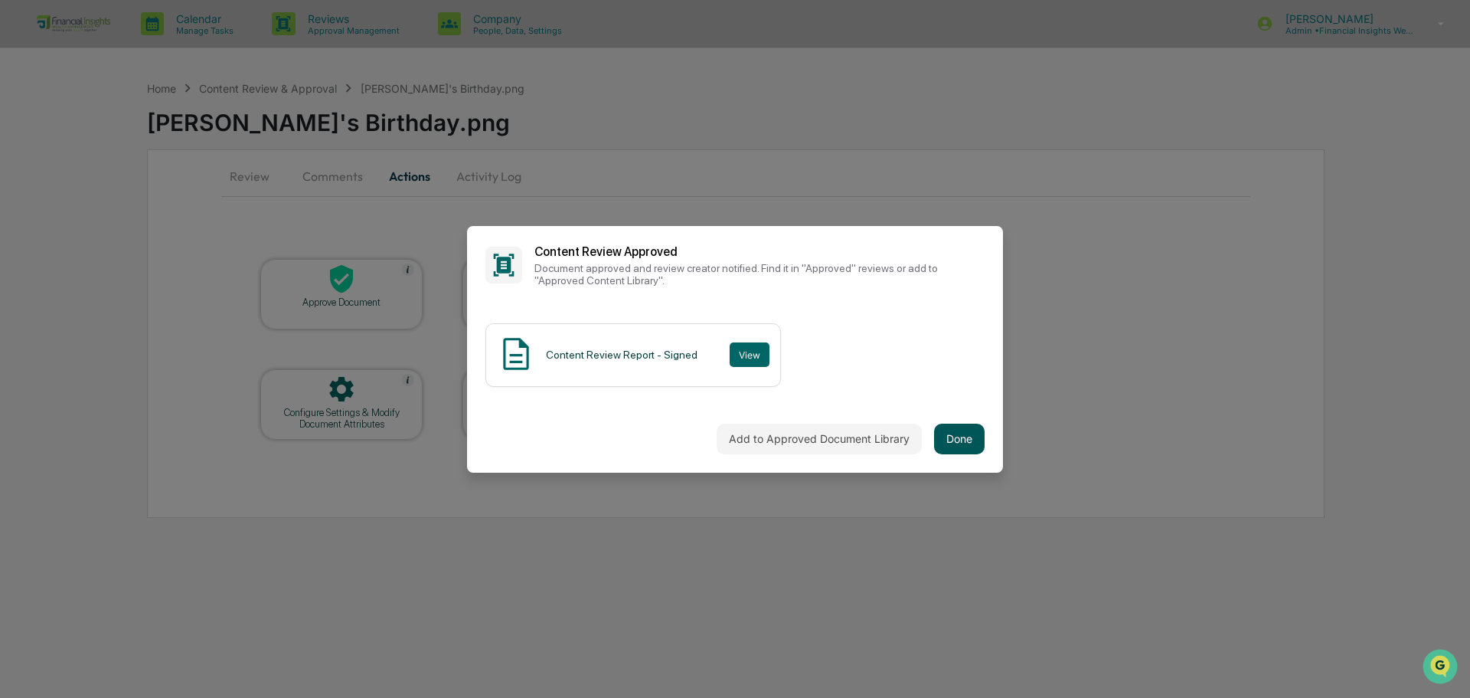
click at [975, 433] on button "Done" at bounding box center [959, 439] width 51 height 31
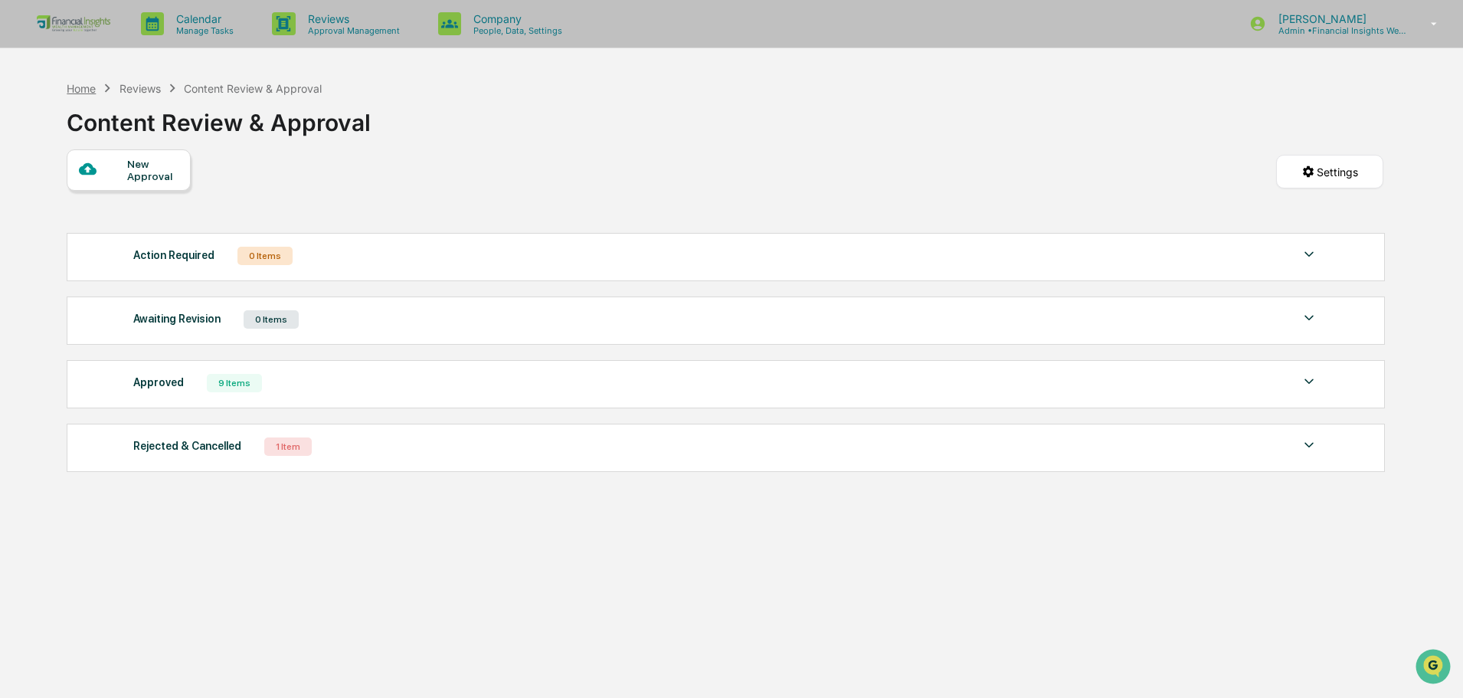
click at [78, 93] on div "Home" at bounding box center [81, 88] width 29 height 13
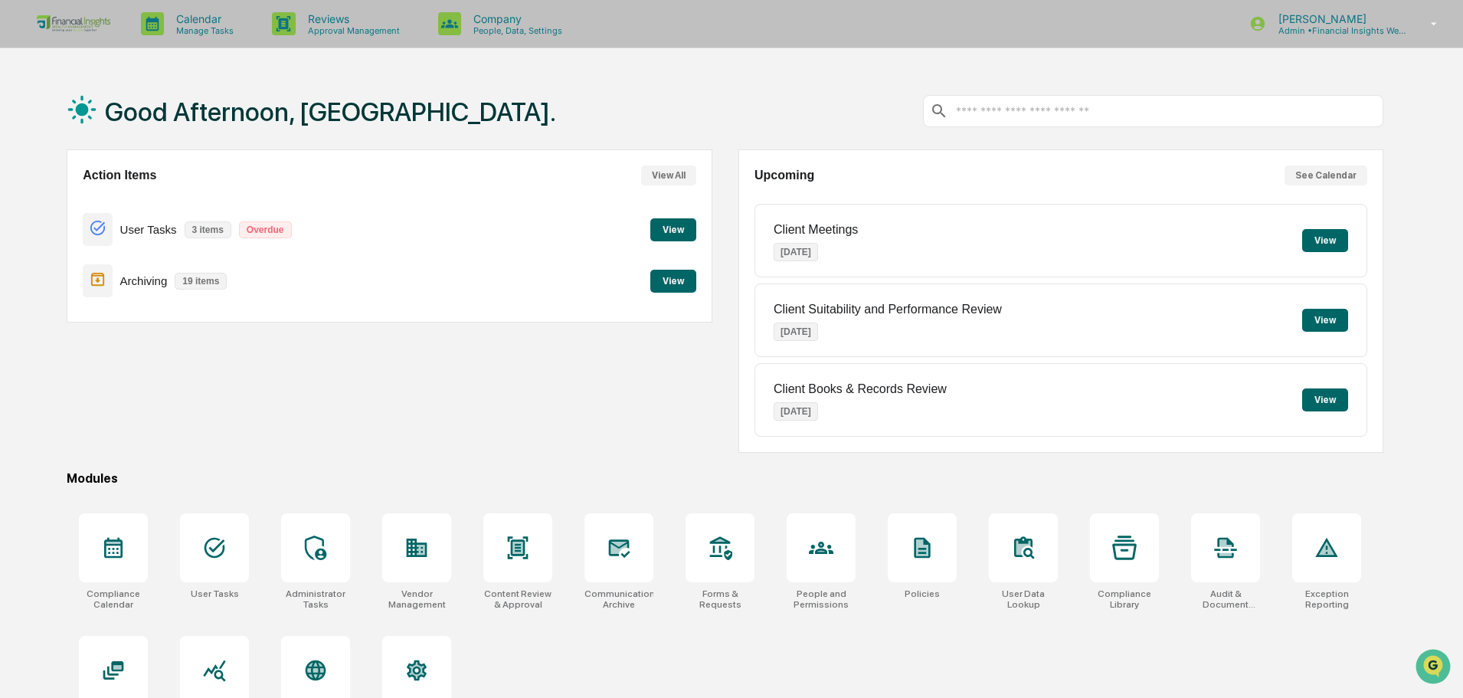
click at [1335, 242] on button "View" at bounding box center [1325, 240] width 46 height 23
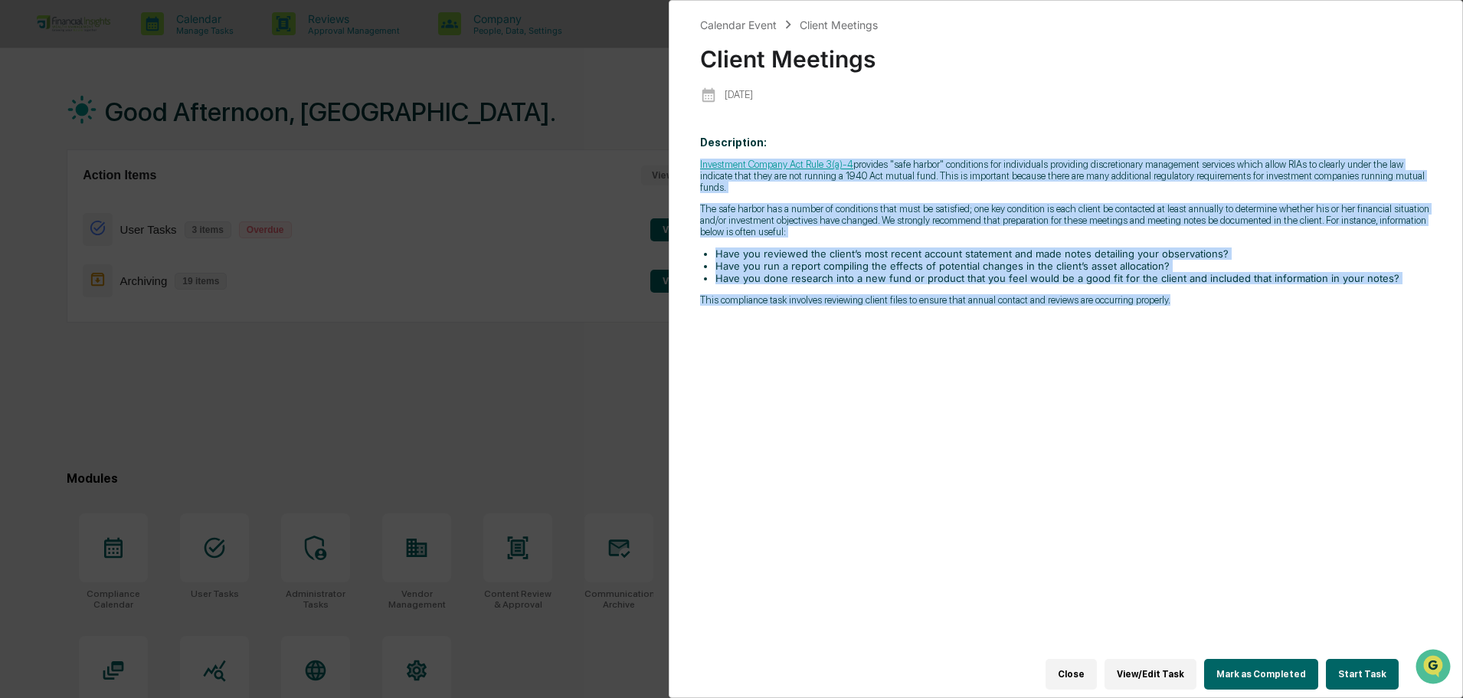
drag, startPoint x: 1222, startPoint y: 129, endPoint x: 1241, endPoint y: 324, distance: 196.2
click at [1241, 323] on div "Description: Investment Company Act Rule 3(a)-4 provides "safe harbor" conditio…" at bounding box center [1065, 400] width 731 height 548
click at [1241, 324] on div "Description: Investment Company Act Rule 3(a)-4 provides "safe harbor" conditio…" at bounding box center [1065, 400] width 731 height 548
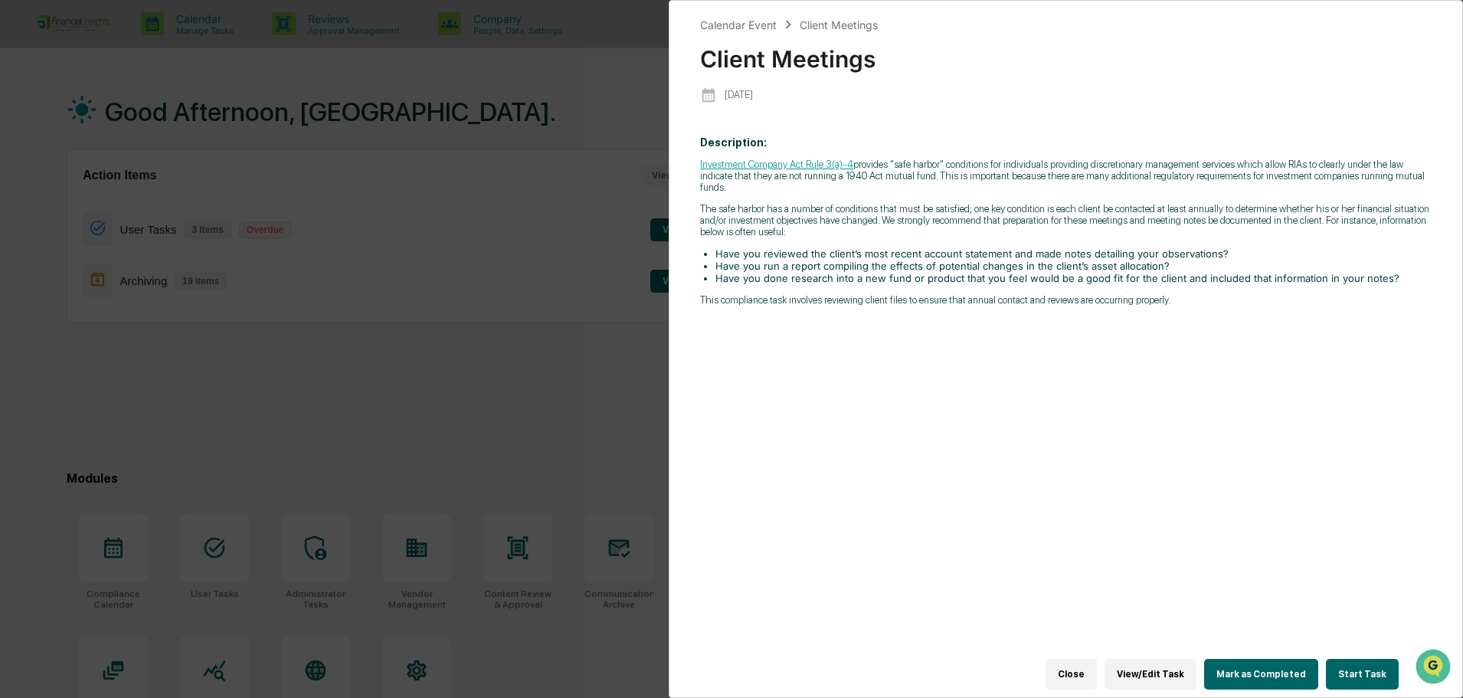
click at [1105, 224] on p "The safe harbor has a number of conditions that must be satisfied; one key cond…" at bounding box center [1065, 220] width 731 height 34
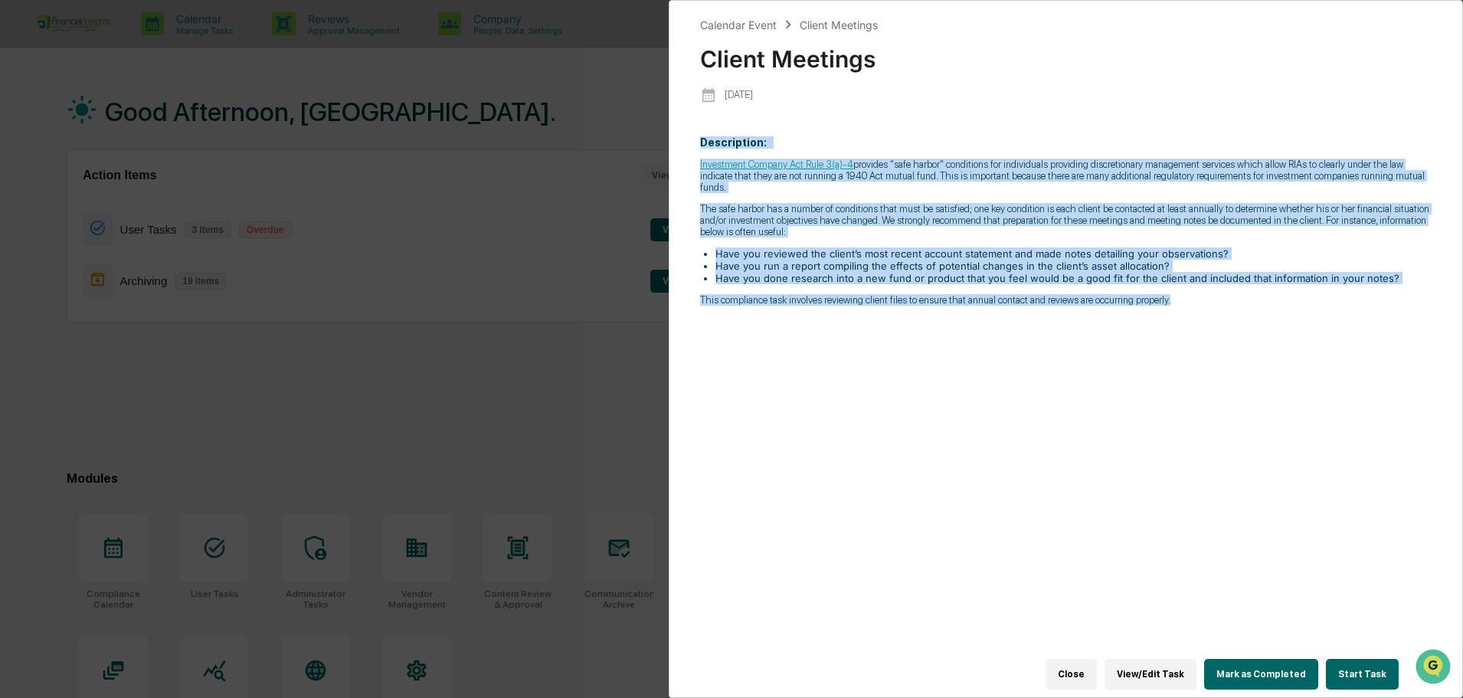
drag, startPoint x: 1180, startPoint y: 299, endPoint x: 697, endPoint y: 134, distance: 510.8
click at [697, 134] on div "Calendar Event Client Meetings Client Meetings 2025-09-09 Description: Investme…" at bounding box center [1066, 349] width 794 height 698
copy p "Description: Investment Company Act Rule 3(a)-4 provides "safe harbor" conditio…"
drag, startPoint x: 1228, startPoint y: 337, endPoint x: 1192, endPoint y: 420, distance: 90.9
click at [1228, 336] on div "Description: Investment Company Act Rule 3(a)-4 provides "safe harbor" conditio…" at bounding box center [1065, 400] width 731 height 548
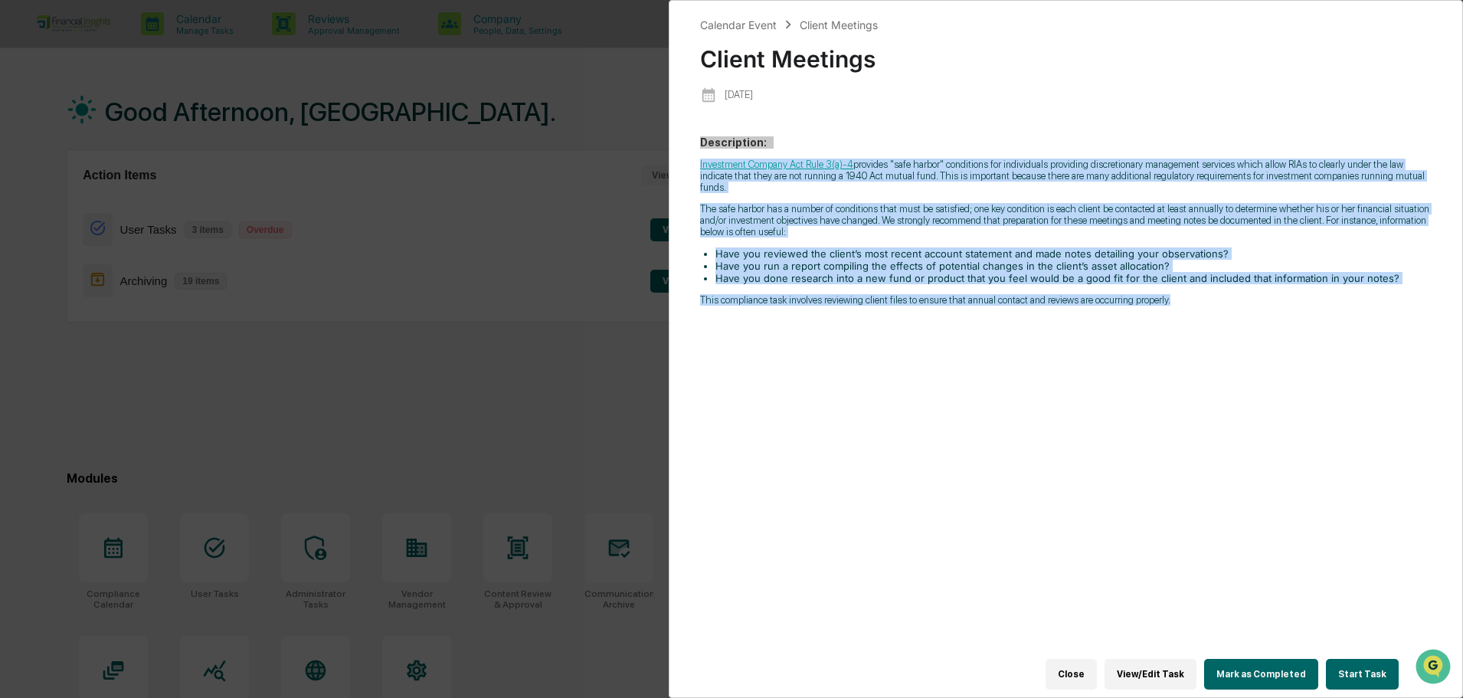
click at [1107, 479] on div "Description: Investment Company Act Rule 3(a)-4 provides "safe harbor" conditio…" at bounding box center [1065, 400] width 731 height 548
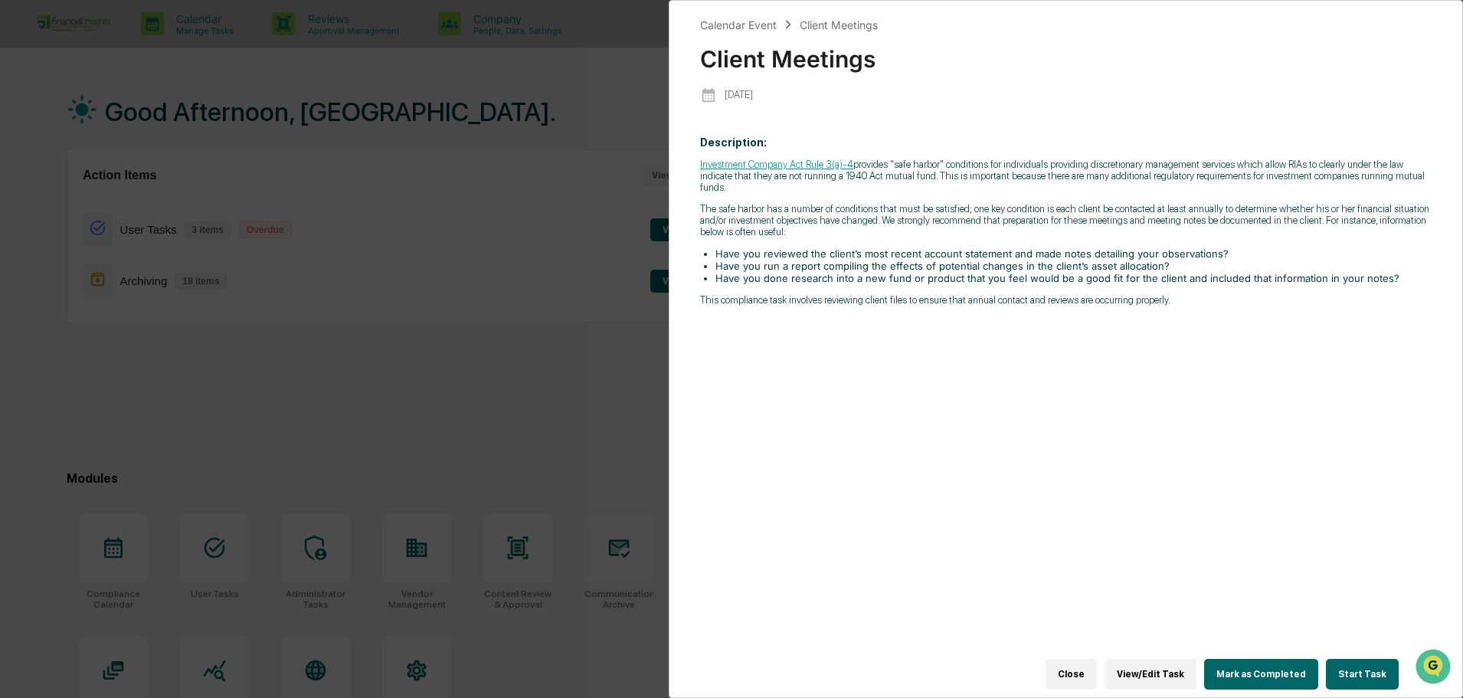
click at [1367, 671] on button "Start Task" at bounding box center [1362, 674] width 73 height 31
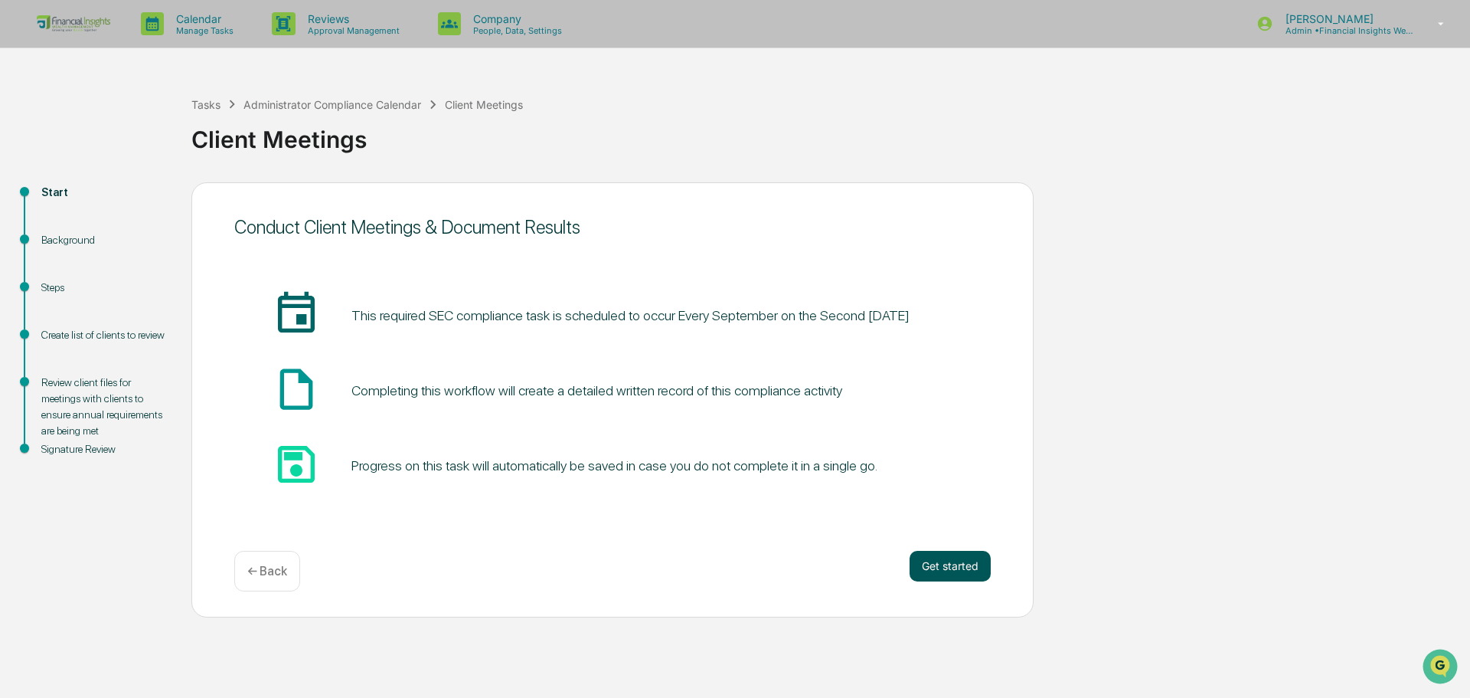
click at [957, 568] on button "Get started" at bounding box center [950, 566] width 81 height 31
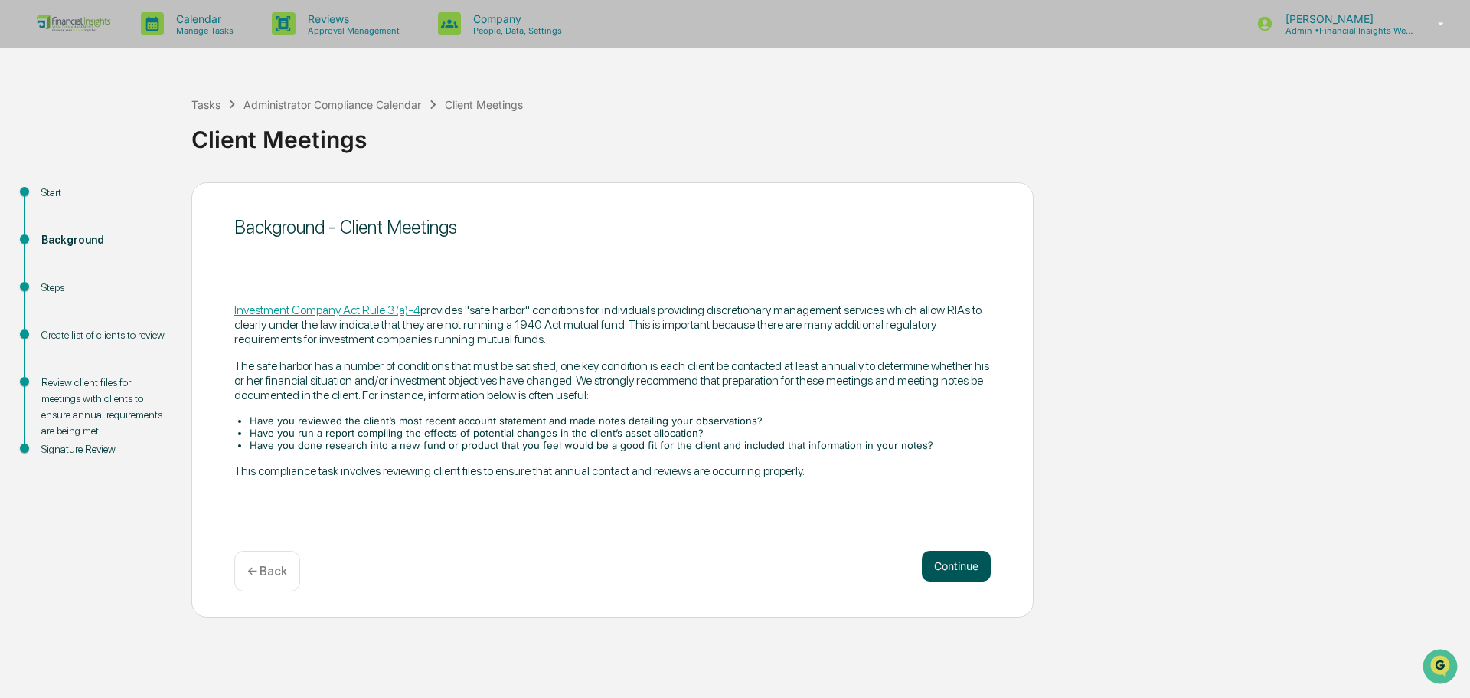
click at [968, 561] on button "Continue" at bounding box center [956, 566] width 69 height 31
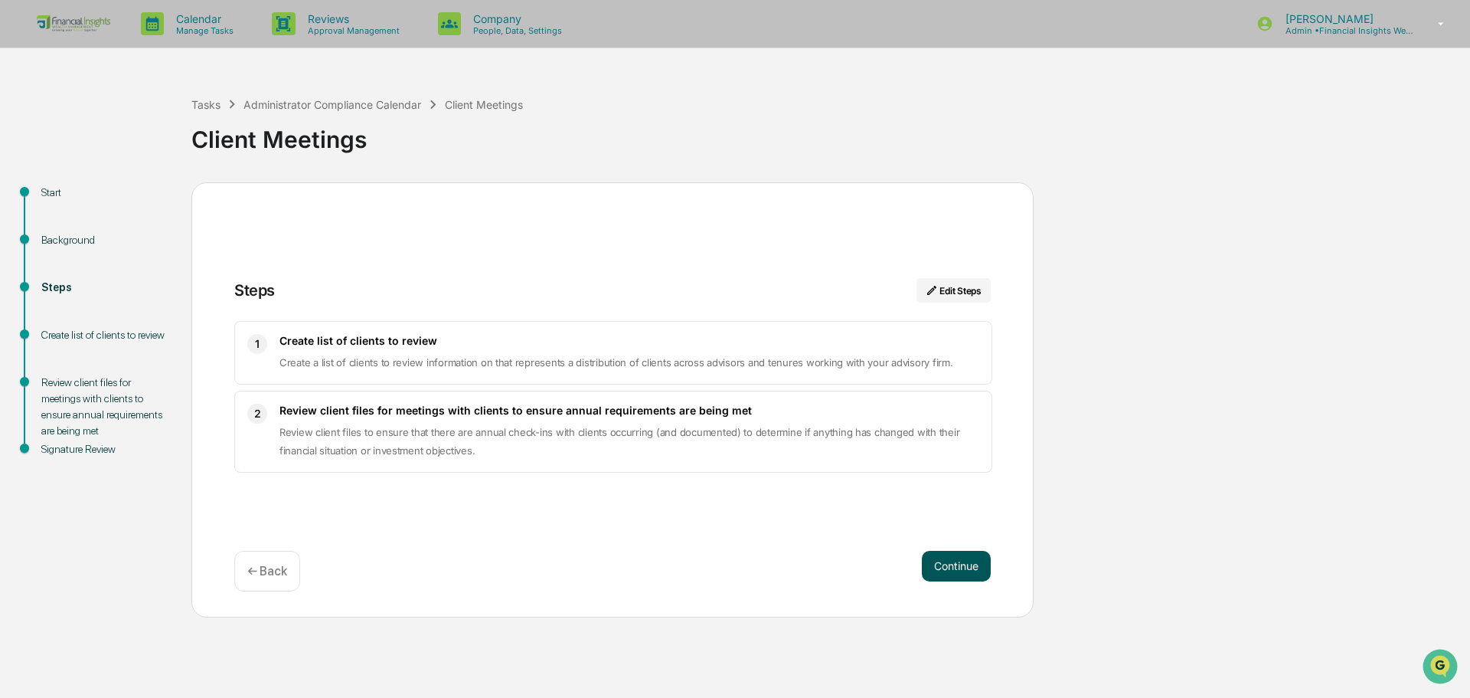
click at [961, 562] on button "Continue" at bounding box center [956, 566] width 69 height 31
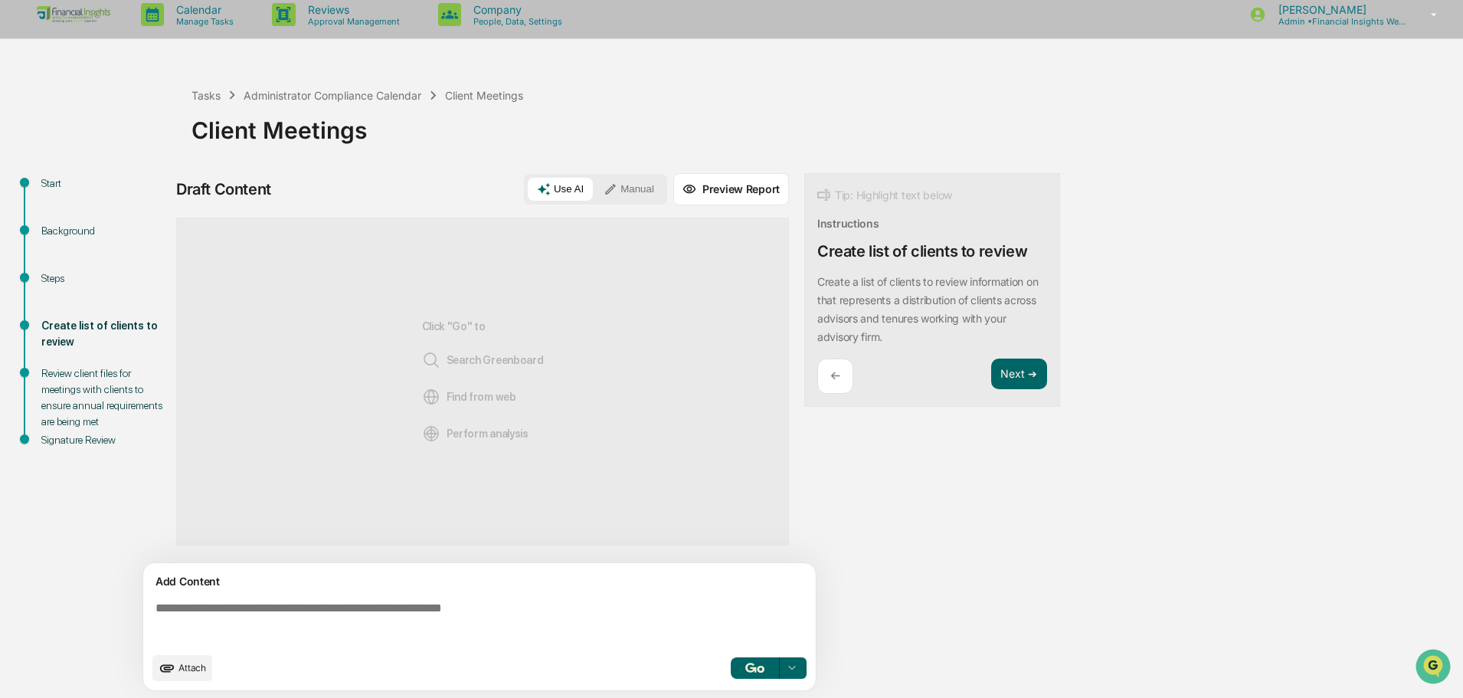
scroll to position [11, 0]
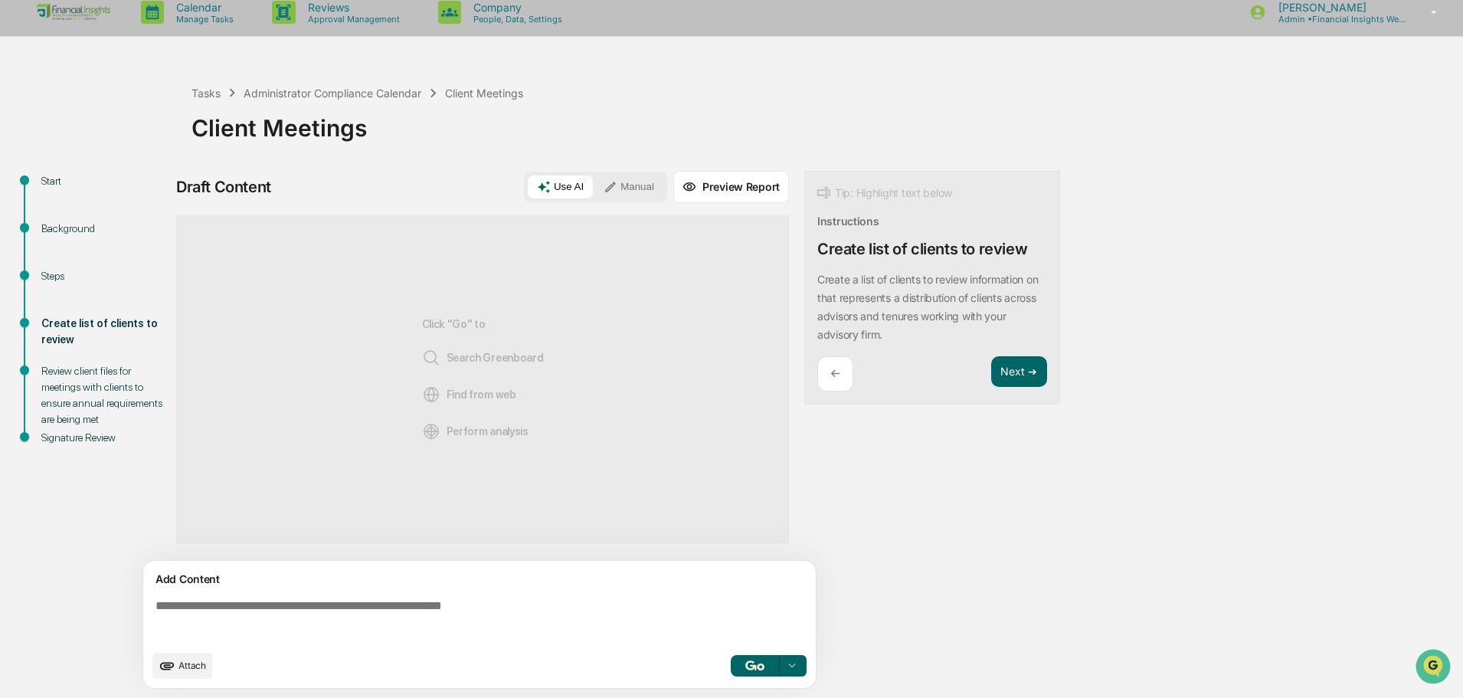
click at [701, 189] on button "Preview Report" at bounding box center [731, 187] width 116 height 32
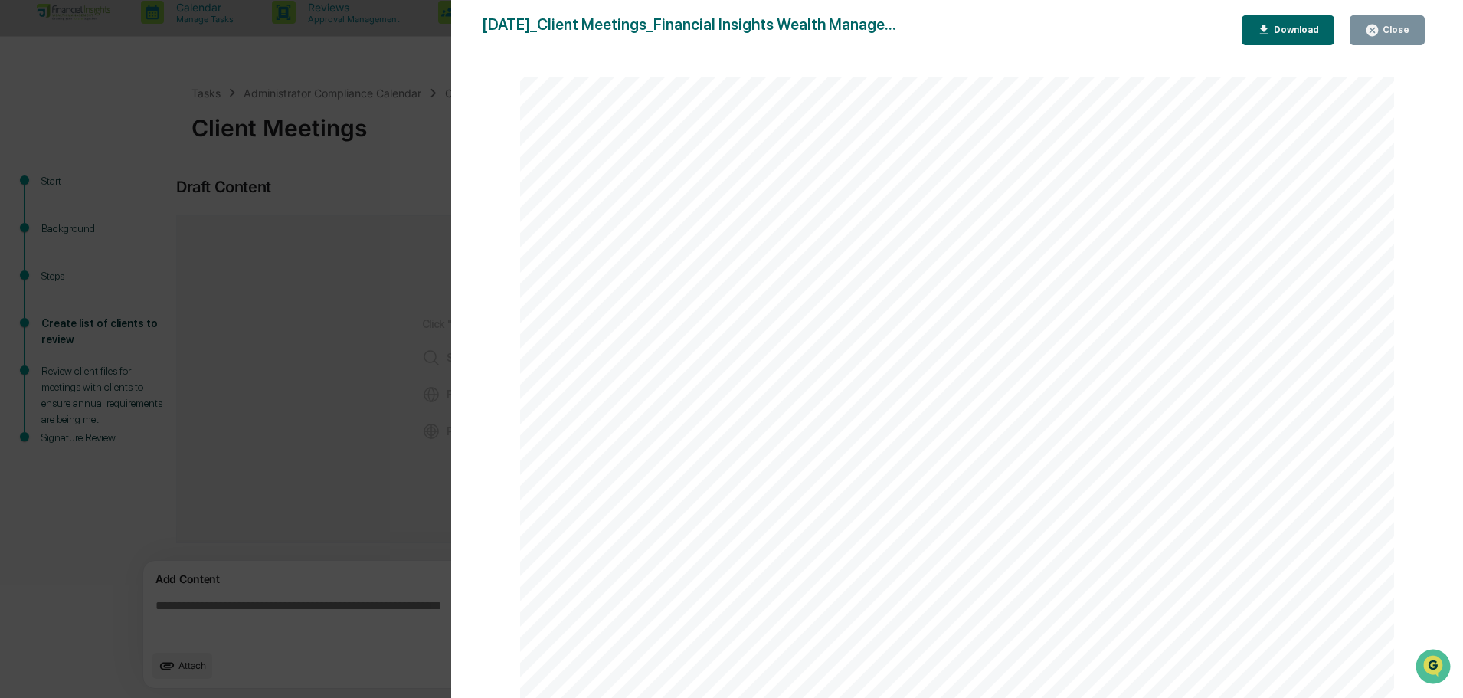
scroll to position [421, 0]
click at [1382, 25] on div "Close" at bounding box center [1394, 30] width 30 height 11
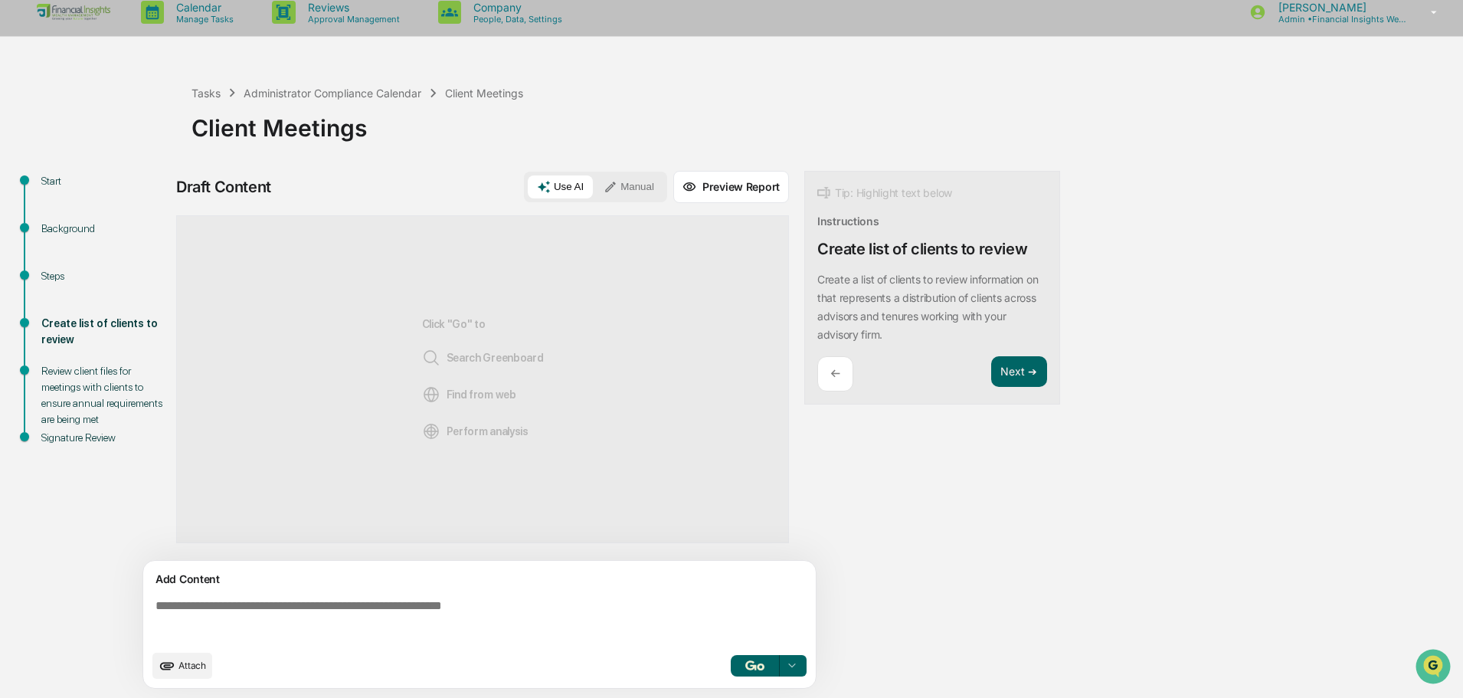
click at [51, 390] on div "Review client files for meetings with clients to ensure annual requirements are…" at bounding box center [104, 395] width 126 height 64
click at [123, 397] on div "Review client files for meetings with clients to ensure annual requirements are…" at bounding box center [104, 395] width 126 height 64
click at [1029, 370] on button "Next ➔" at bounding box center [1019, 371] width 56 height 31
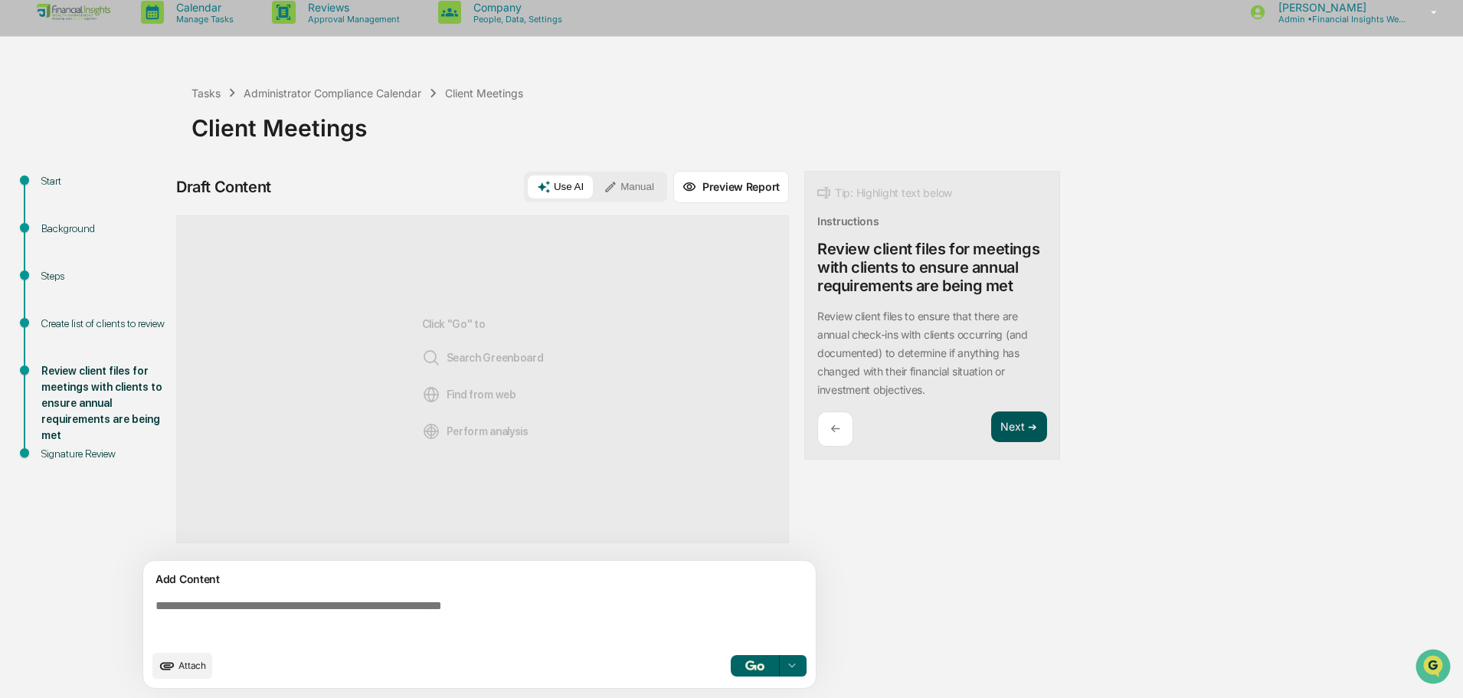
click at [1026, 433] on button "Next ➔" at bounding box center [1019, 426] width 56 height 31
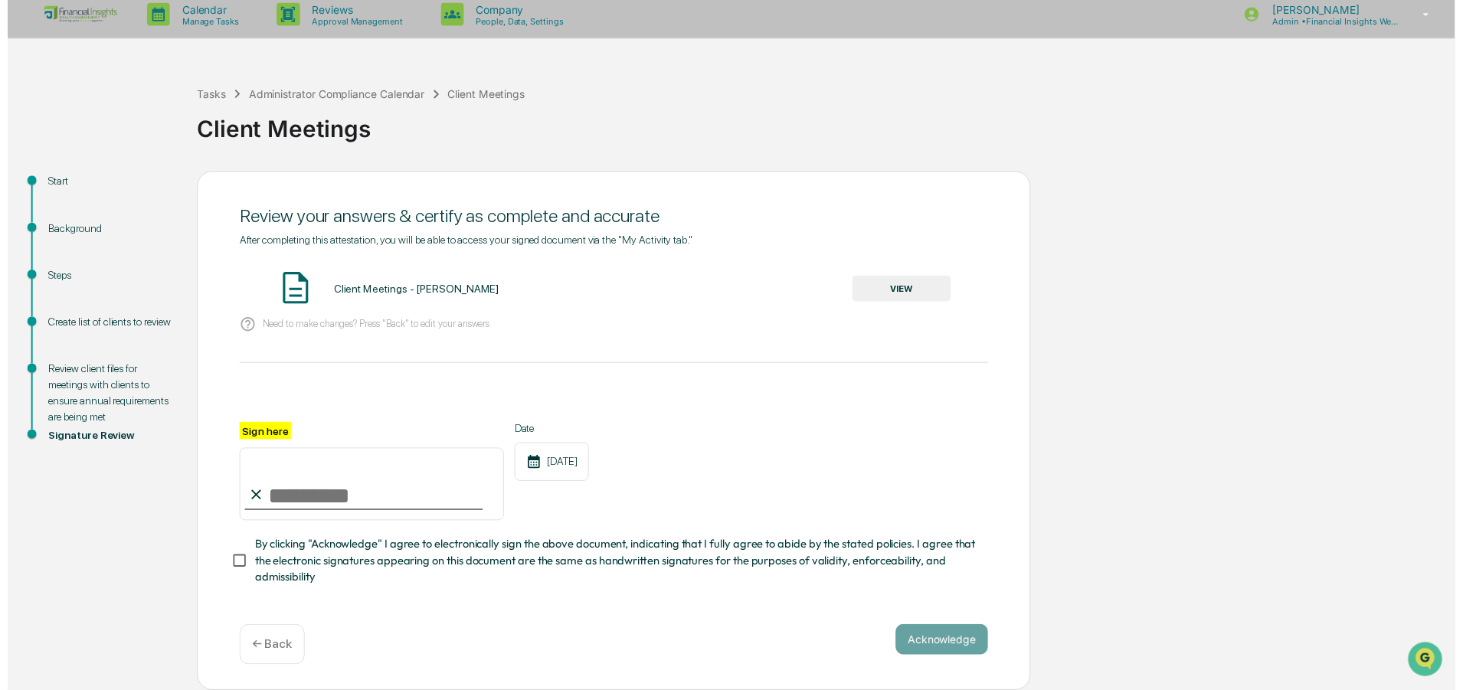
scroll to position [14, 0]
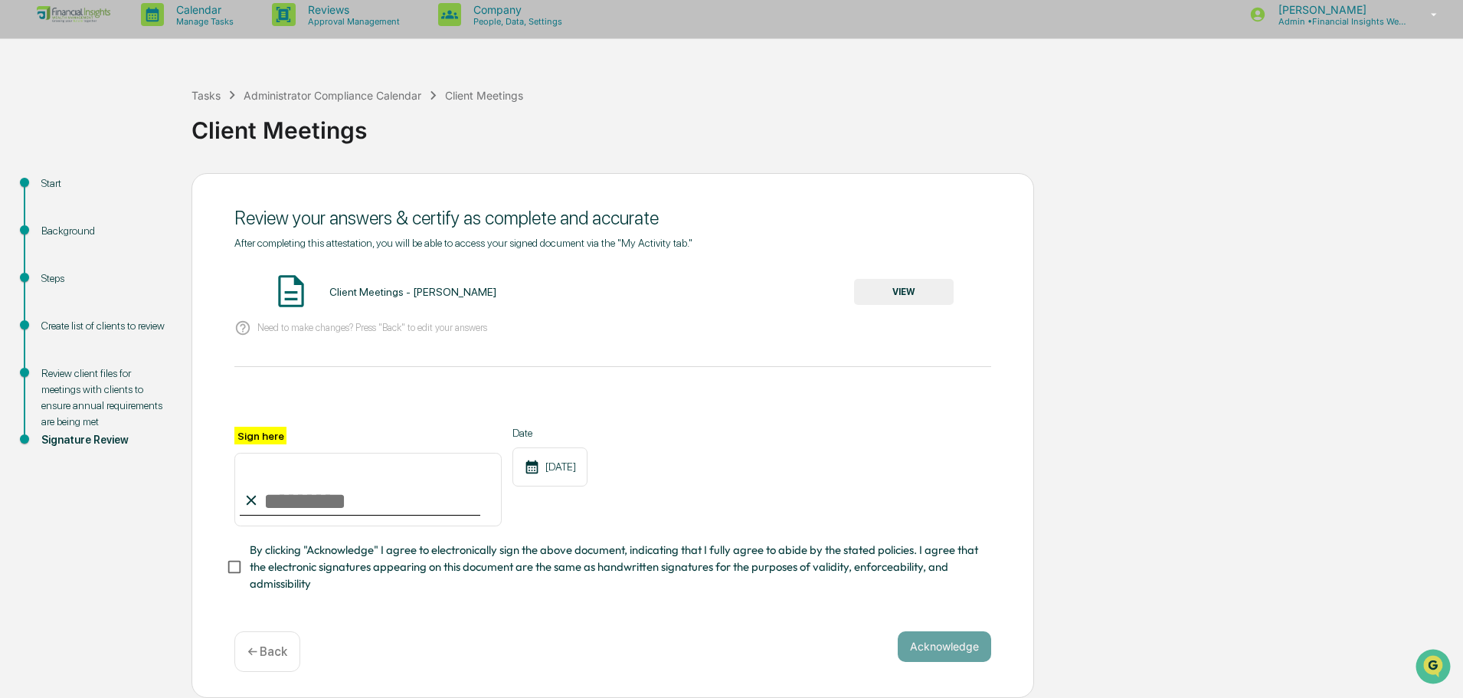
click at [249, 647] on p "← Back" at bounding box center [267, 651] width 40 height 15
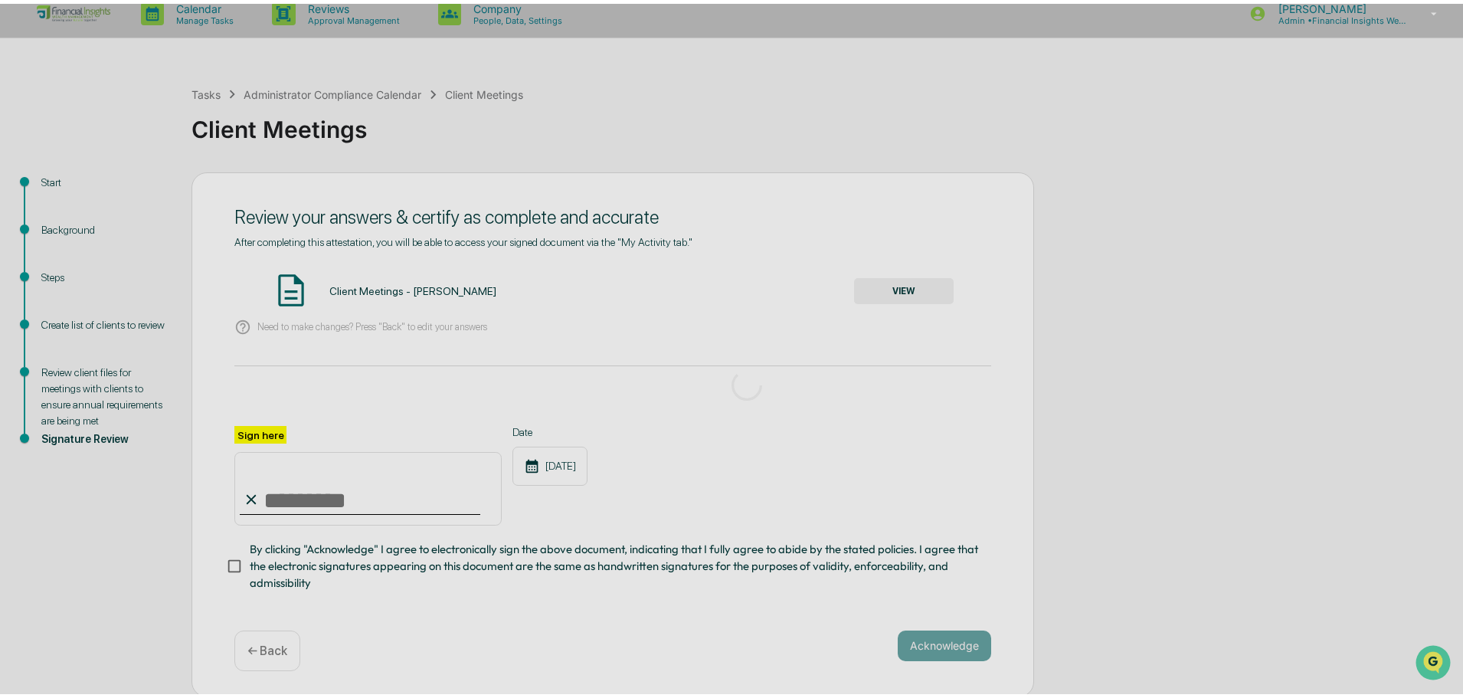
scroll to position [11, 0]
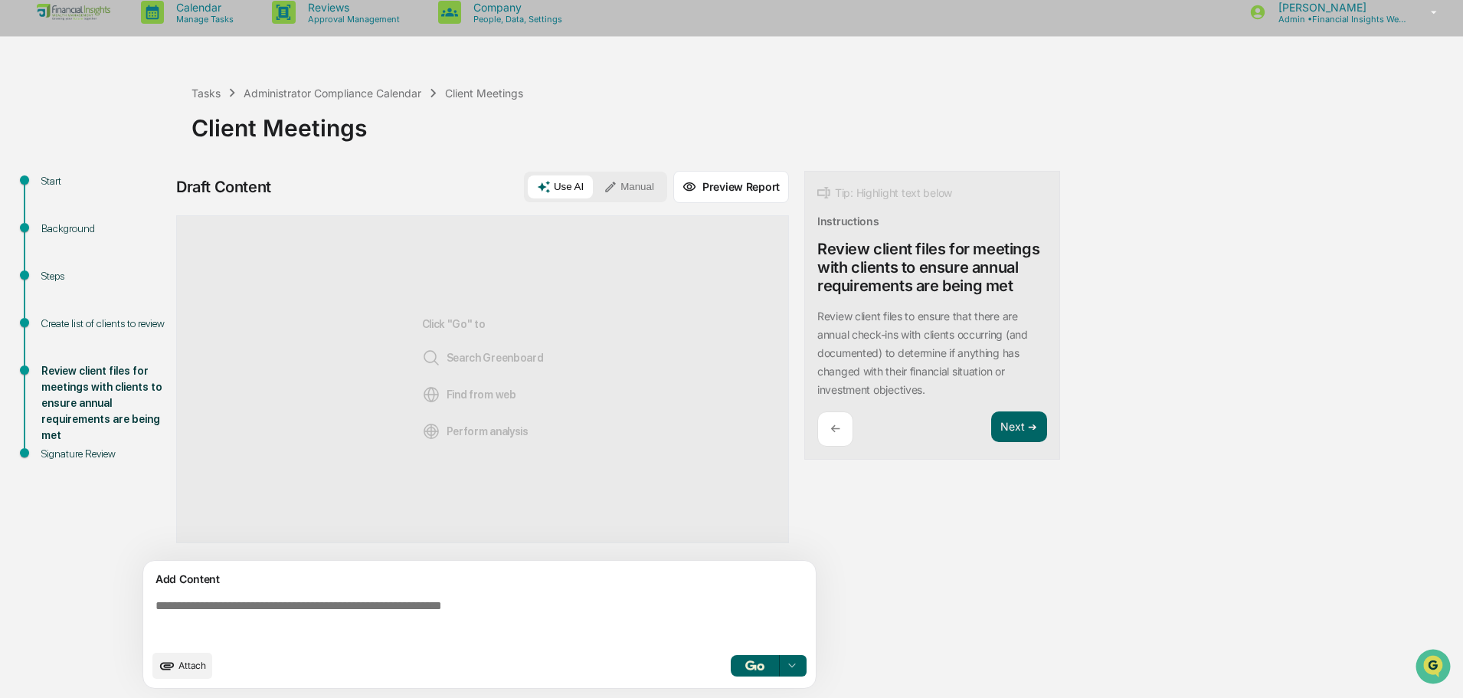
click at [840, 429] on p "←" at bounding box center [835, 428] width 10 height 15
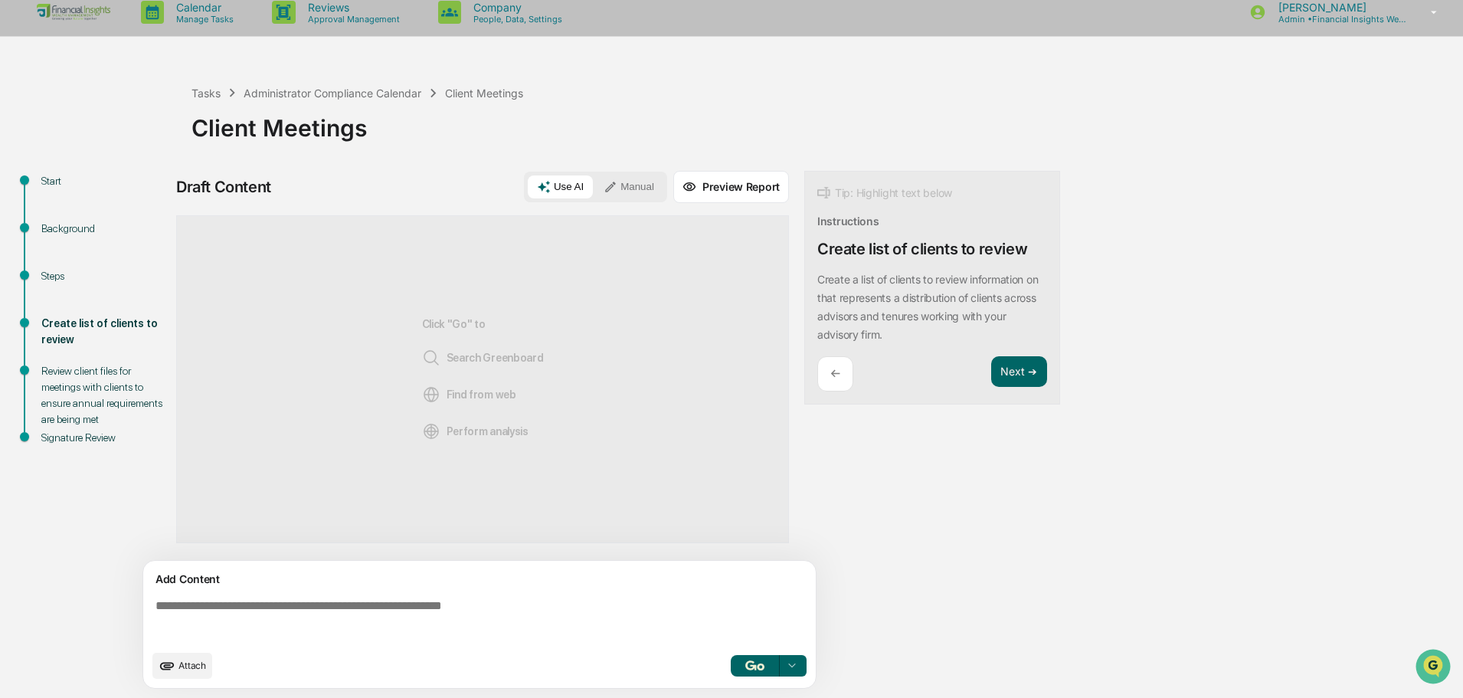
click at [844, 373] on div "←" at bounding box center [835, 374] width 36 height 36
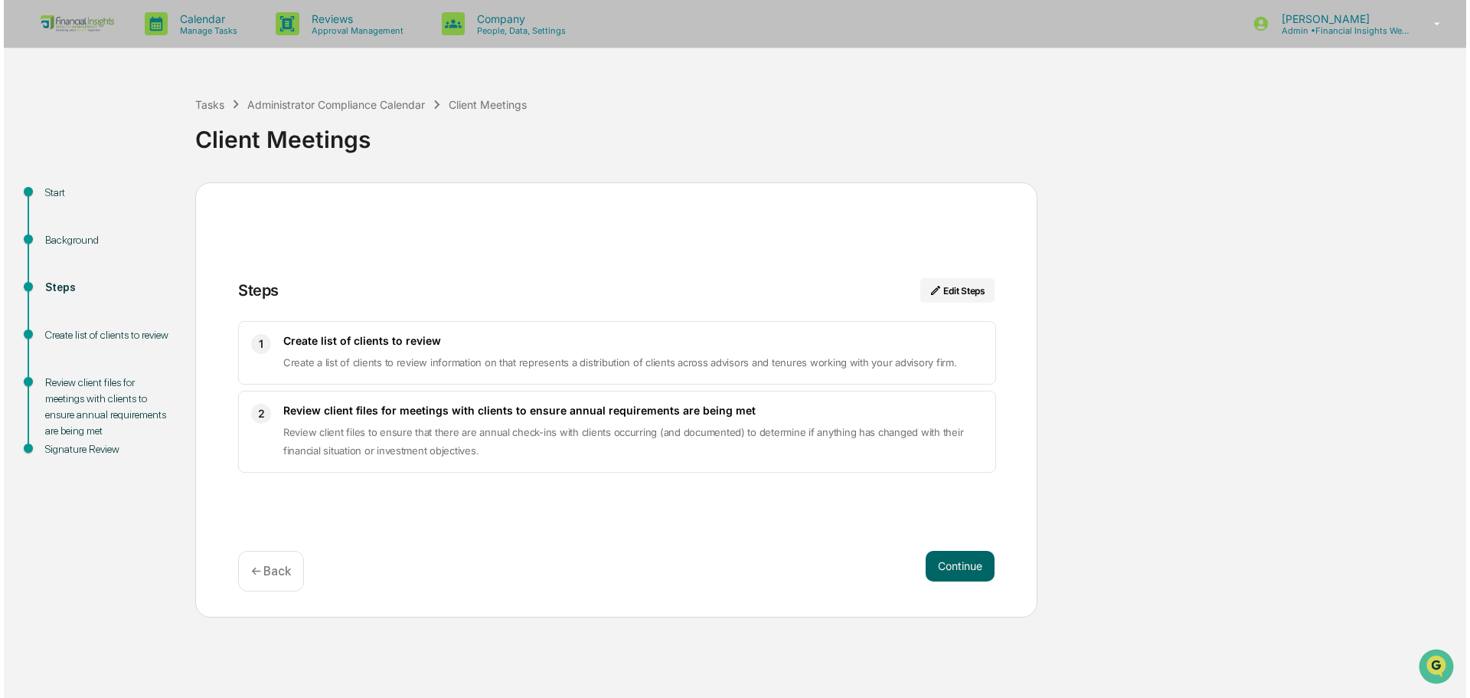
scroll to position [0, 0]
click at [57, 237] on div "Background" at bounding box center [104, 240] width 126 height 16
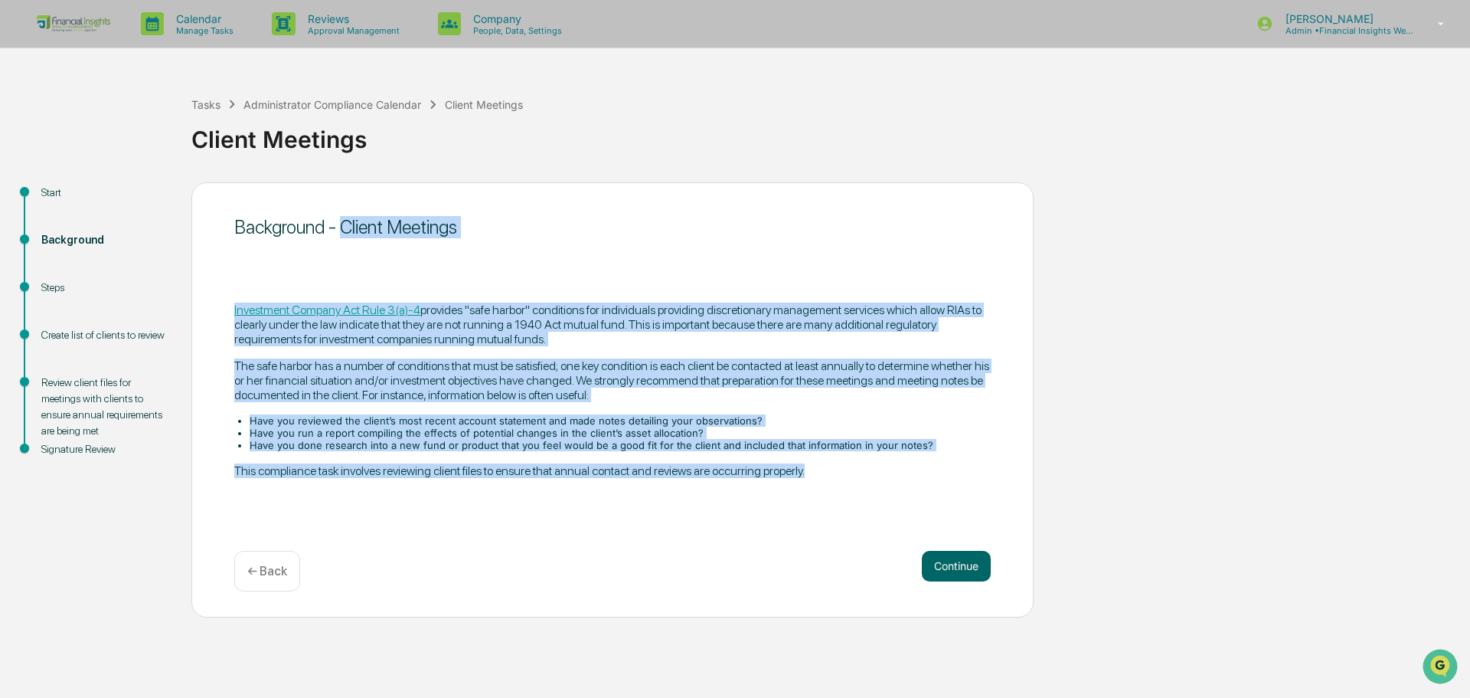
drag, startPoint x: 826, startPoint y: 472, endPoint x: 340, endPoint y: 241, distance: 538.2
click at [340, 241] on div "Background - Client Meetings Investment Company Act Rule 3(a)-4 provides "safe …" at bounding box center [612, 399] width 842 height 435
copy div "Client Meetings Investment Company Act Rule 3(a)-4 provides "safe harbor" condi…"
click at [654, 243] on div "Background - Client Meetings" at bounding box center [612, 227] width 757 height 38
